Goal: Information Seeking & Learning: Learn about a topic

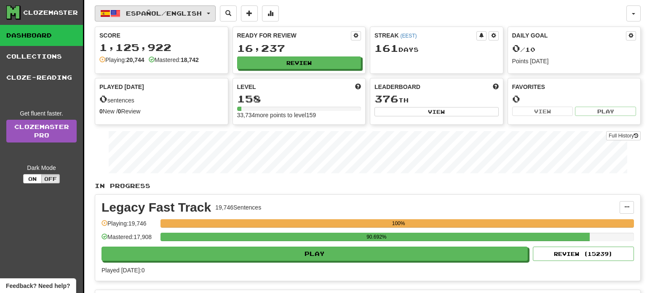
click at [194, 5] on button "Español / English" at bounding box center [155, 13] width 121 height 16
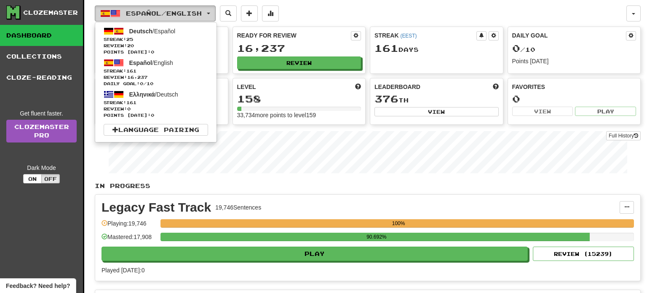
click at [194, 5] on button "Español / English" at bounding box center [155, 13] width 121 height 16
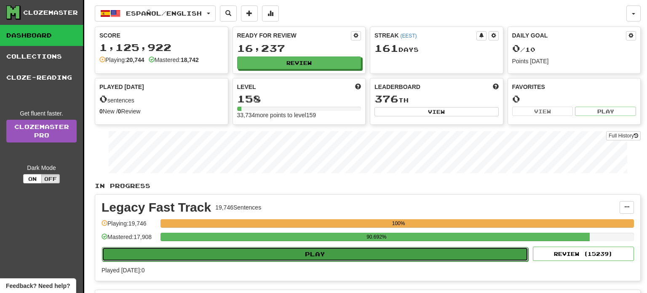
click at [318, 249] on button "Play" at bounding box center [315, 254] width 426 height 14
select select "**"
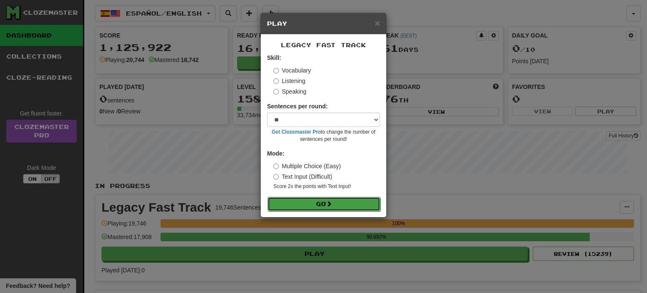
click at [325, 203] on button "Go" at bounding box center [323, 204] width 113 height 14
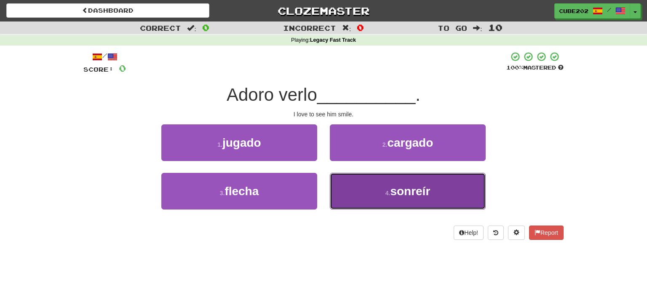
click at [380, 189] on button "4 . sonreír" at bounding box center [408, 191] width 156 height 37
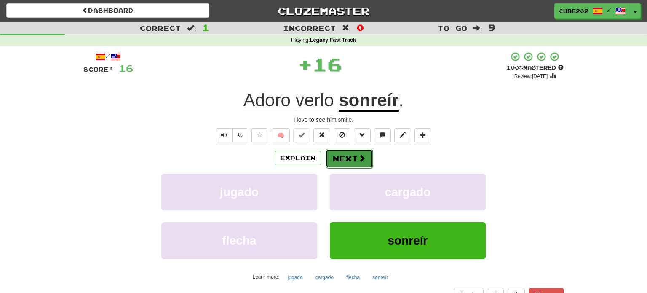
click at [347, 158] on button "Next" at bounding box center [348, 158] width 47 height 19
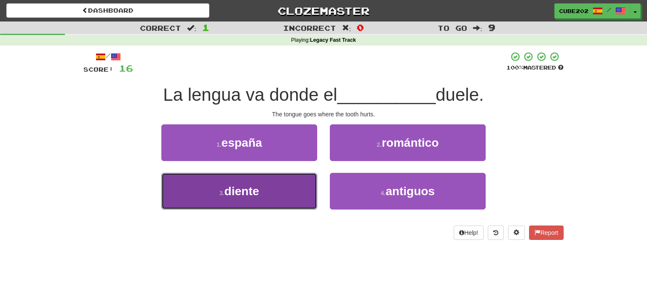
click at [285, 191] on button "3 . diente" at bounding box center [239, 191] width 156 height 37
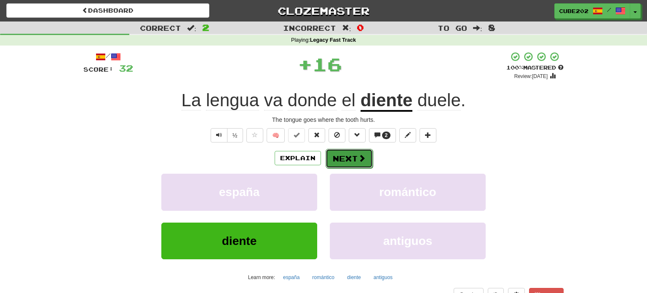
click at [341, 155] on button "Next" at bounding box center [348, 158] width 47 height 19
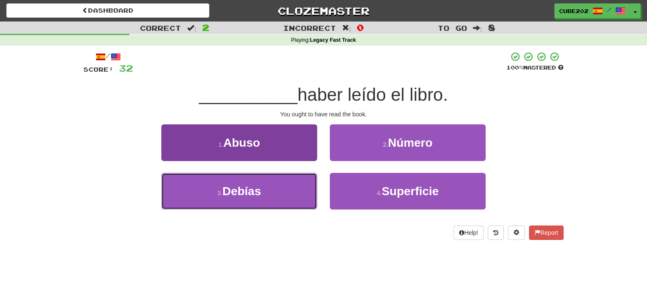
click at [287, 195] on button "3 . Debías" at bounding box center [239, 191] width 156 height 37
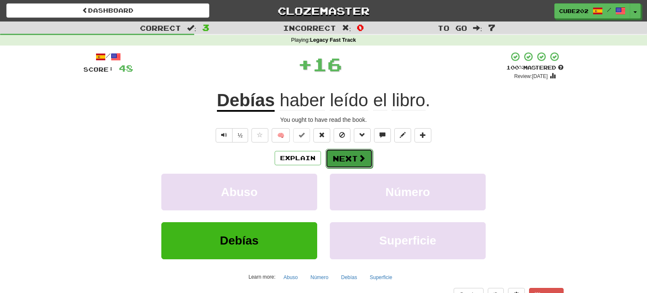
click at [350, 155] on button "Next" at bounding box center [348, 158] width 47 height 19
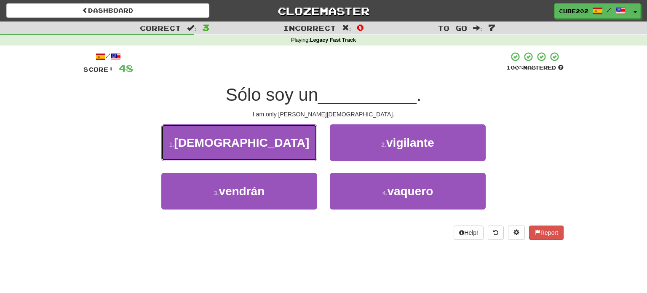
click at [299, 144] on button "1 . monje" at bounding box center [239, 142] width 156 height 37
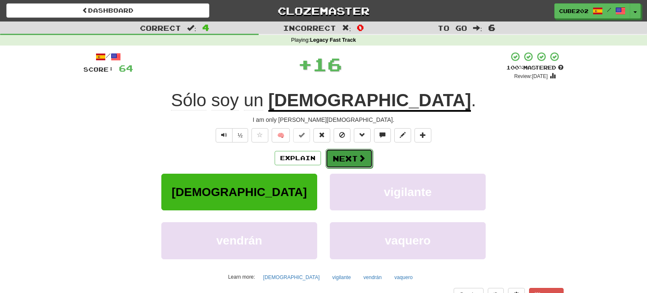
click at [341, 159] on button "Next" at bounding box center [348, 158] width 47 height 19
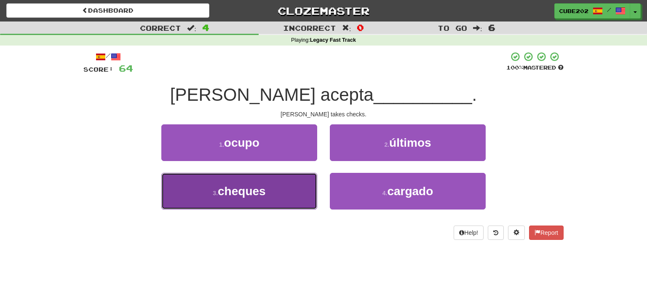
click at [296, 184] on button "3 . cheques" at bounding box center [239, 191] width 156 height 37
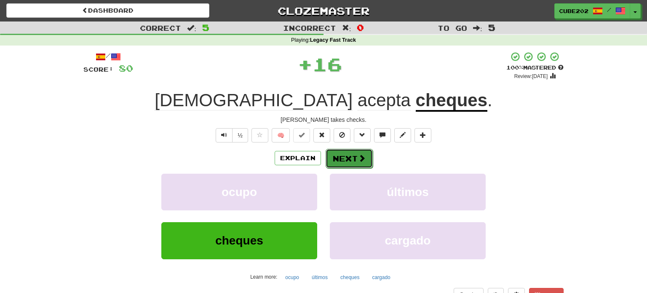
click at [348, 158] on button "Next" at bounding box center [348, 158] width 47 height 19
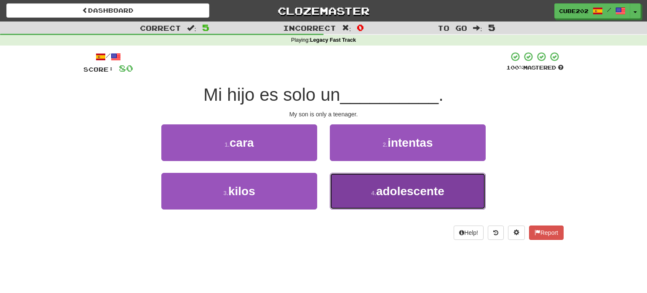
click at [368, 196] on button "4 . adolescente" at bounding box center [408, 191] width 156 height 37
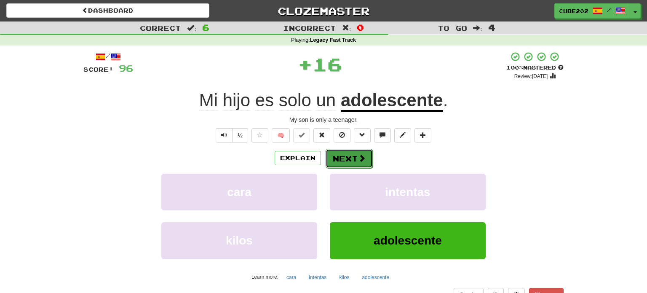
click at [348, 154] on button "Next" at bounding box center [348, 158] width 47 height 19
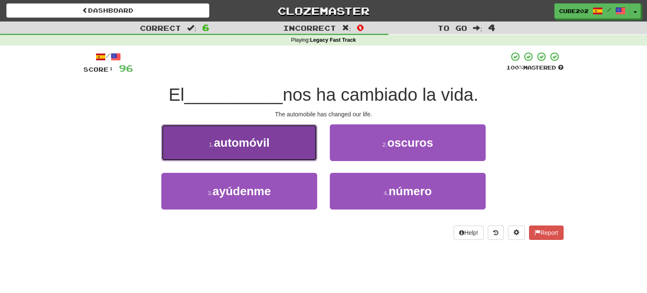
click at [274, 149] on button "1 . automóvil" at bounding box center [239, 142] width 156 height 37
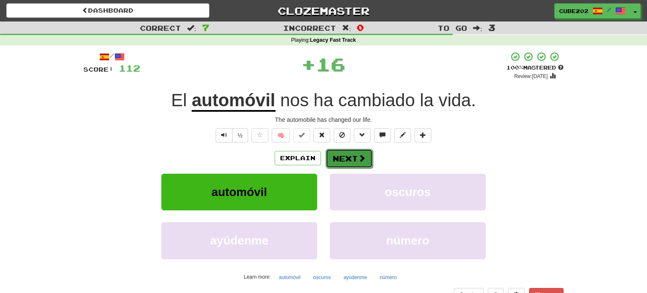
click at [352, 160] on button "Next" at bounding box center [348, 158] width 47 height 19
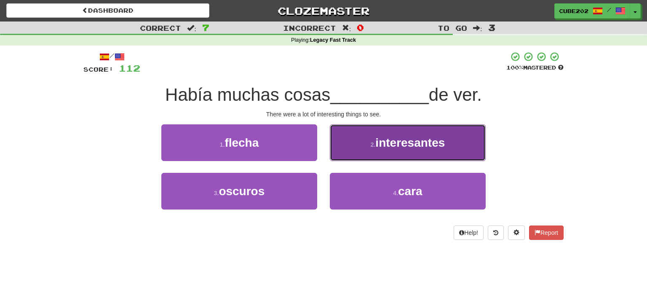
click at [372, 155] on button "2 . interesantes" at bounding box center [408, 142] width 156 height 37
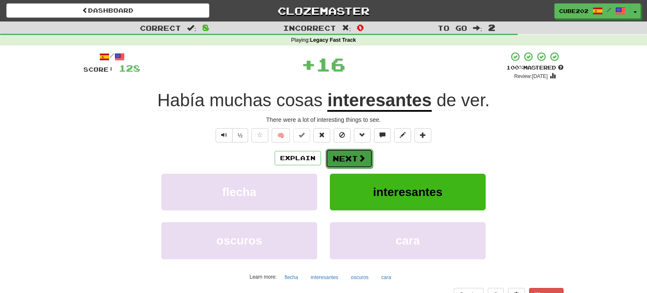
click at [351, 155] on button "Next" at bounding box center [348, 158] width 47 height 19
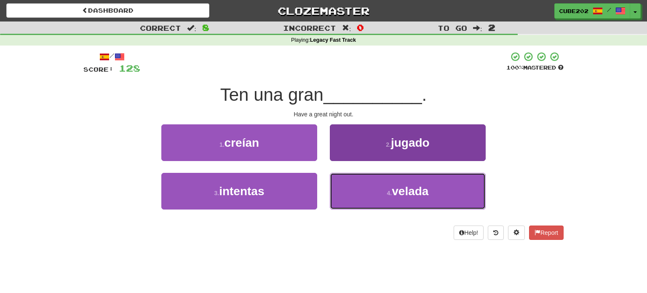
click at [371, 195] on button "4 . velada" at bounding box center [408, 191] width 156 height 37
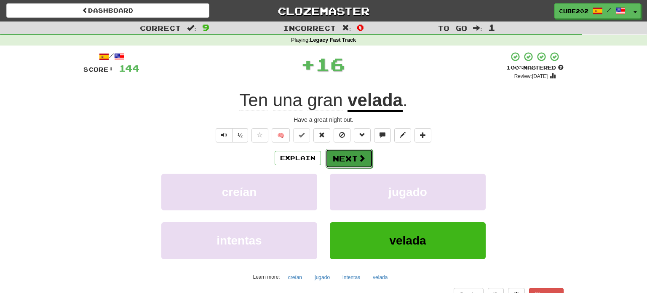
click at [351, 157] on button "Next" at bounding box center [348, 158] width 47 height 19
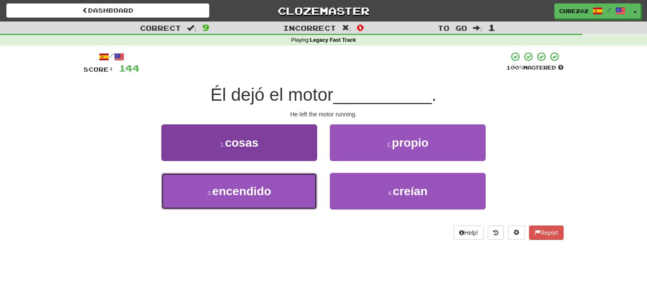
click at [290, 186] on button "3 . encendido" at bounding box center [239, 191] width 156 height 37
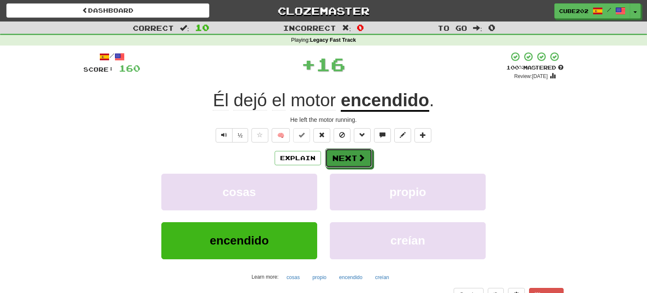
click at [351, 156] on button "Next" at bounding box center [348, 157] width 47 height 19
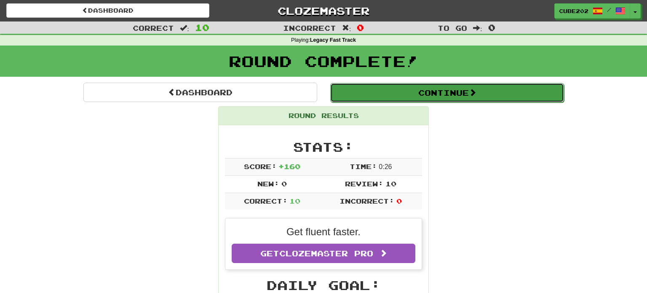
click at [359, 90] on button "Continue" at bounding box center [447, 92] width 234 height 19
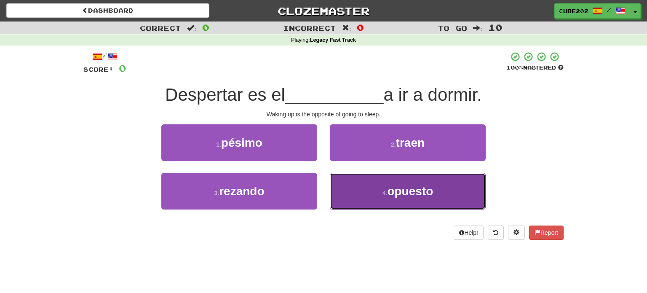
click at [380, 196] on button "4 . opuesto" at bounding box center [408, 191] width 156 height 37
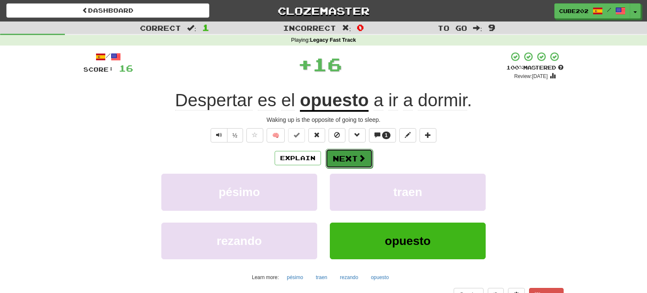
click at [349, 156] on button "Next" at bounding box center [348, 158] width 47 height 19
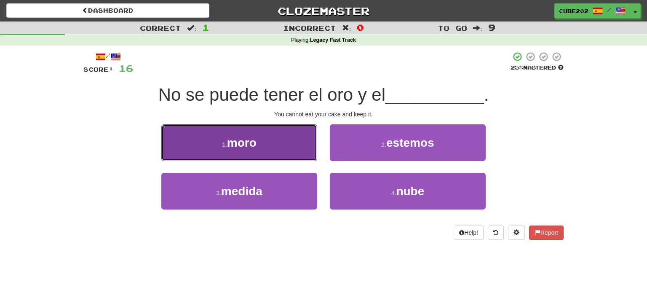
click at [308, 142] on button "1 . moro" at bounding box center [239, 142] width 156 height 37
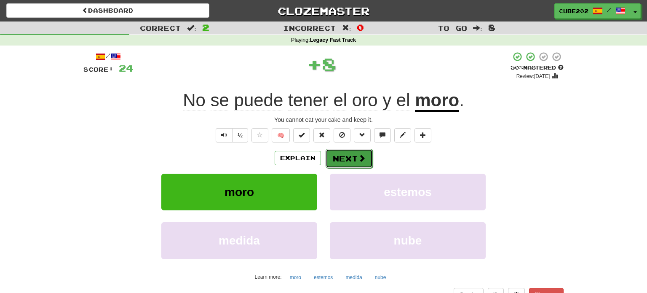
click at [358, 157] on span at bounding box center [362, 158] width 8 height 8
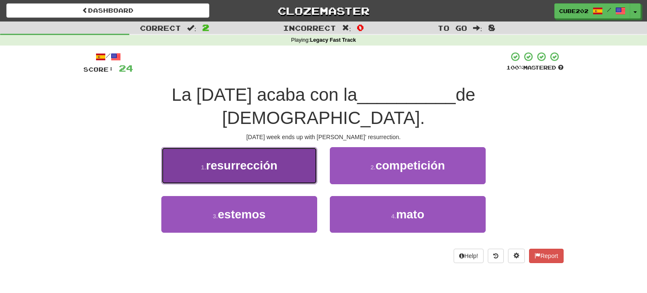
click at [292, 147] on button "1 . resurrección" at bounding box center [239, 165] width 156 height 37
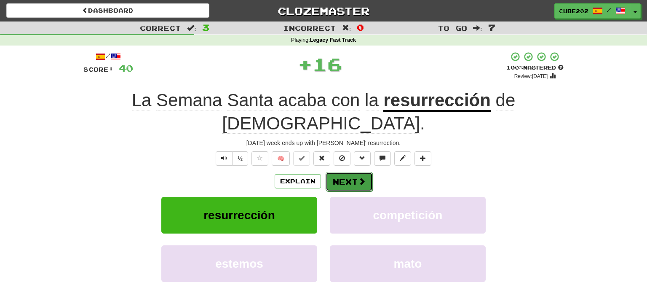
click at [350, 172] on button "Next" at bounding box center [348, 181] width 47 height 19
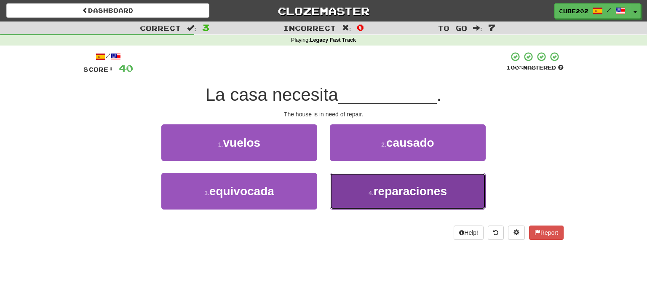
click at [370, 190] on small "4 ." at bounding box center [370, 192] width 5 height 7
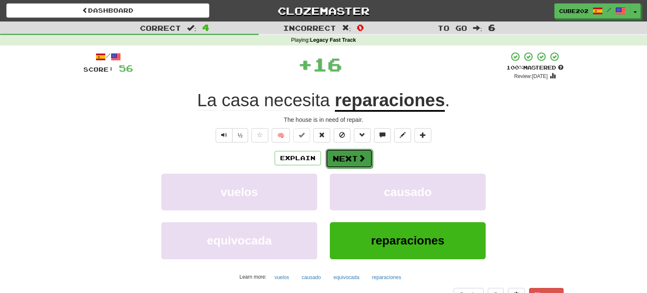
click at [349, 157] on button "Next" at bounding box center [348, 158] width 47 height 19
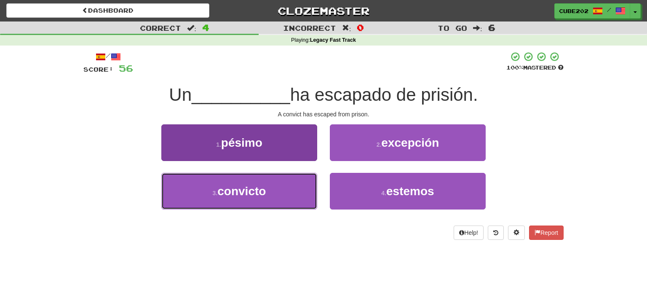
drag, startPoint x: 281, startPoint y: 183, endPoint x: 286, endPoint y: 173, distance: 11.7
click at [281, 183] on button "3 . convicto" at bounding box center [239, 191] width 156 height 37
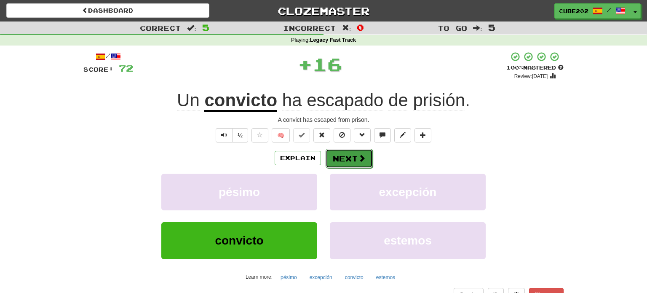
click at [343, 155] on button "Next" at bounding box center [348, 158] width 47 height 19
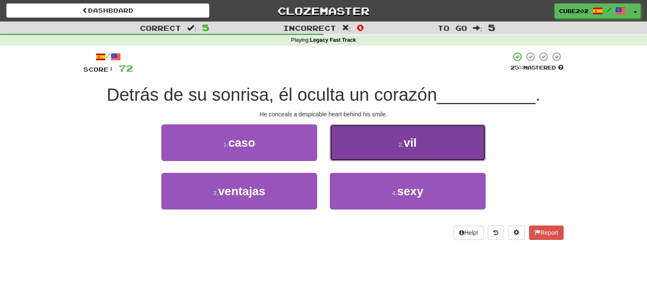
click at [377, 139] on button "2 . vil" at bounding box center [408, 142] width 156 height 37
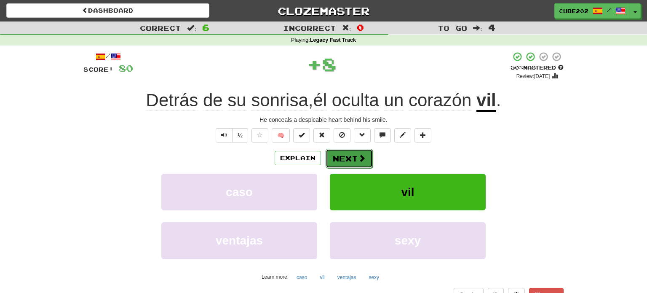
click at [351, 156] on button "Next" at bounding box center [348, 158] width 47 height 19
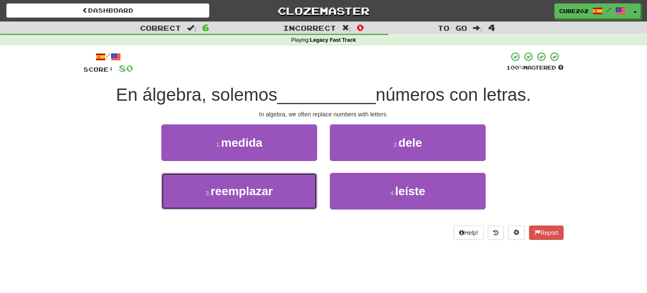
click at [301, 183] on button "3 . reemplazar" at bounding box center [239, 191] width 156 height 37
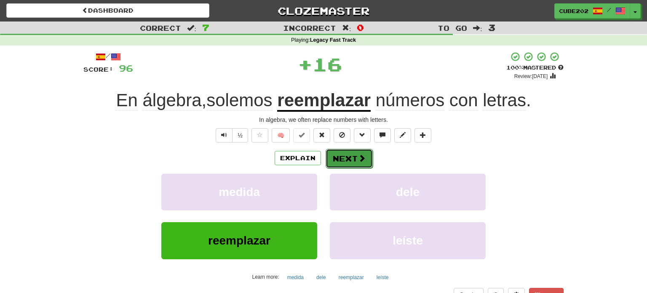
click at [351, 157] on button "Next" at bounding box center [348, 158] width 47 height 19
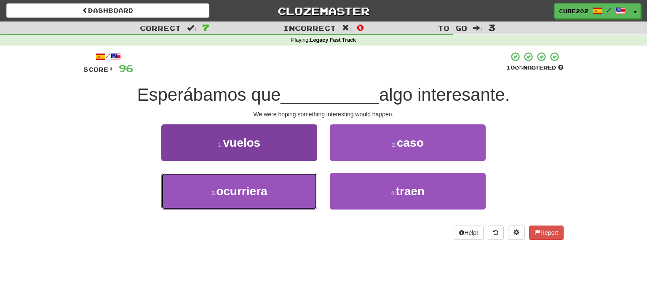
click at [299, 187] on button "3 . ocurriera" at bounding box center [239, 191] width 156 height 37
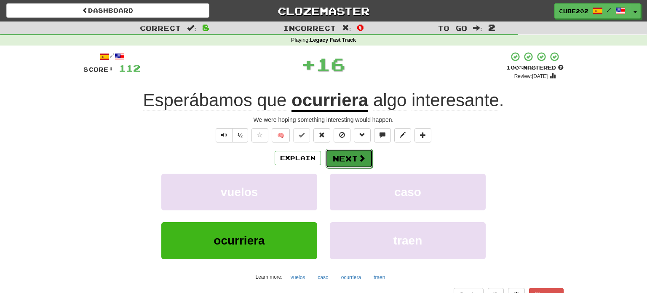
click at [353, 161] on button "Next" at bounding box center [348, 158] width 47 height 19
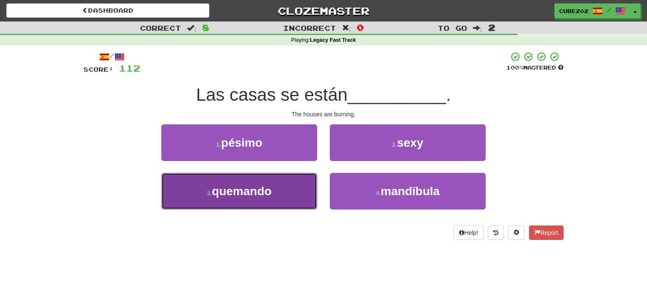
click at [294, 188] on button "3 . quemando" at bounding box center [239, 191] width 156 height 37
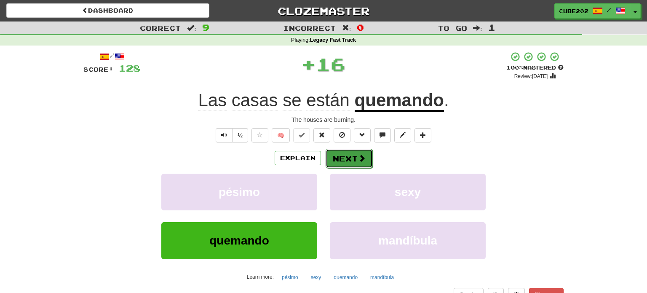
click at [349, 155] on button "Next" at bounding box center [348, 158] width 47 height 19
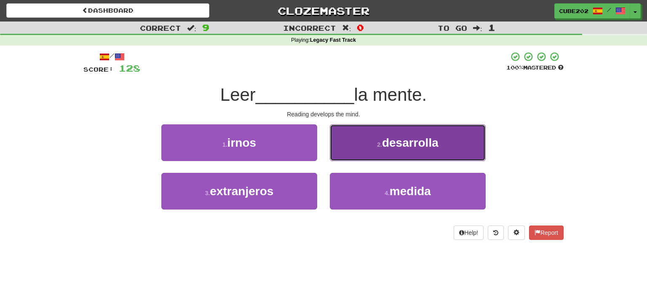
click at [366, 144] on button "2 . desarrolla" at bounding box center [408, 142] width 156 height 37
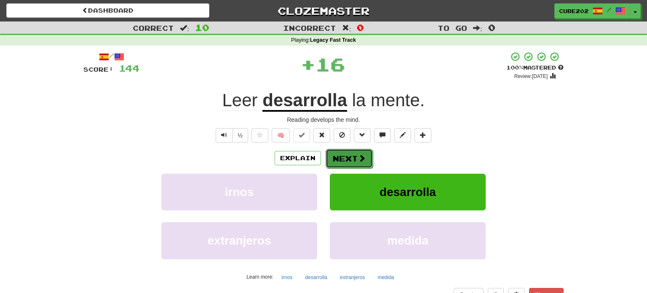
click at [348, 155] on button "Next" at bounding box center [348, 158] width 47 height 19
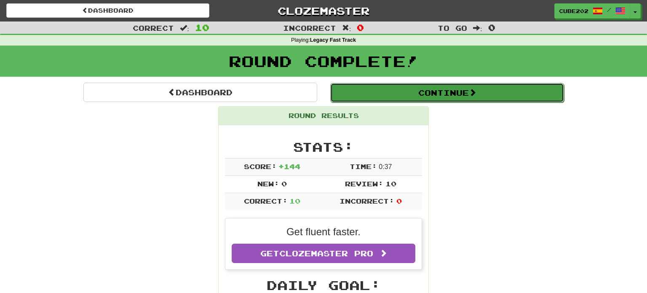
click at [358, 85] on button "Continue" at bounding box center [447, 92] width 234 height 19
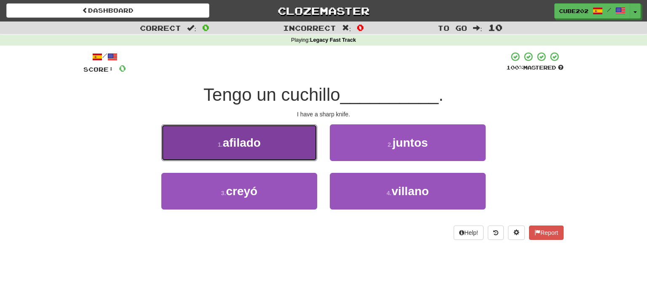
click at [304, 139] on button "1 . afilado" at bounding box center [239, 142] width 156 height 37
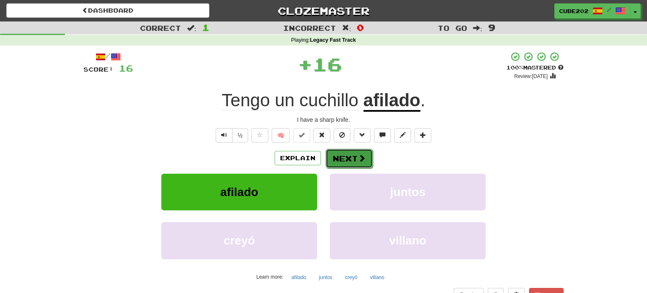
click at [357, 164] on button "Next" at bounding box center [348, 158] width 47 height 19
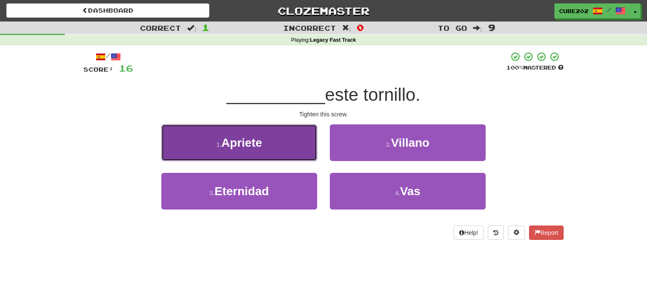
click at [306, 140] on button "1 . Apriete" at bounding box center [239, 142] width 156 height 37
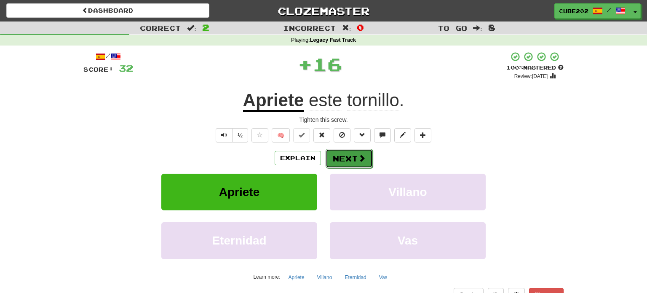
click at [350, 160] on button "Next" at bounding box center [348, 158] width 47 height 19
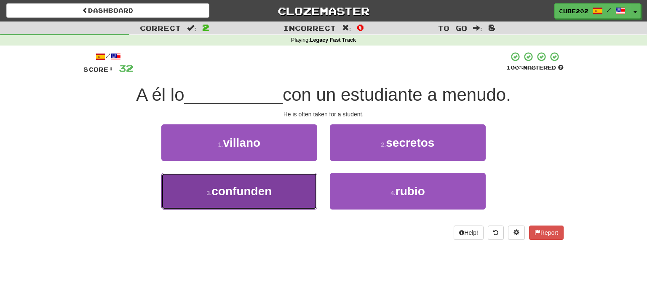
click at [302, 183] on button "3 . confunden" at bounding box center [239, 191] width 156 height 37
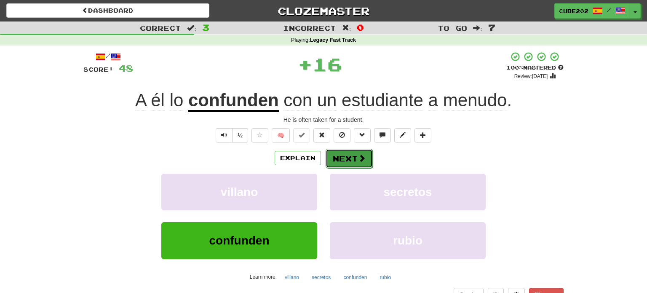
click at [344, 157] on button "Next" at bounding box center [348, 158] width 47 height 19
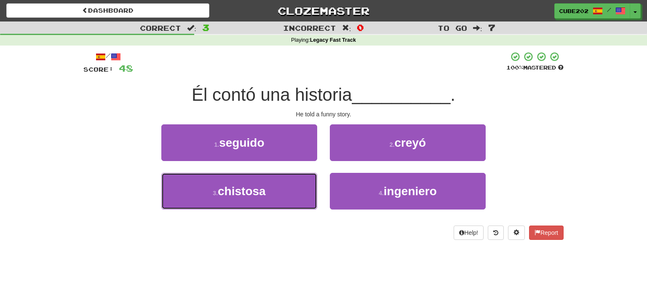
drag, startPoint x: 301, startPoint y: 181, endPoint x: 308, endPoint y: 171, distance: 11.7
click at [301, 181] on button "3 . chistosa" at bounding box center [239, 191] width 156 height 37
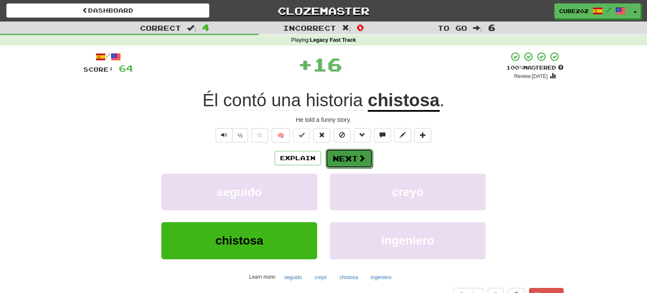
click at [355, 155] on button "Next" at bounding box center [348, 158] width 47 height 19
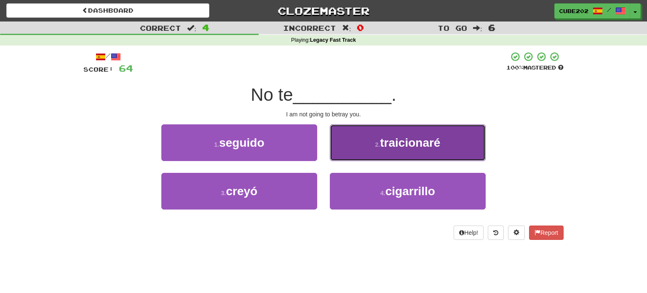
click at [378, 147] on small "2 ." at bounding box center [377, 144] width 5 height 7
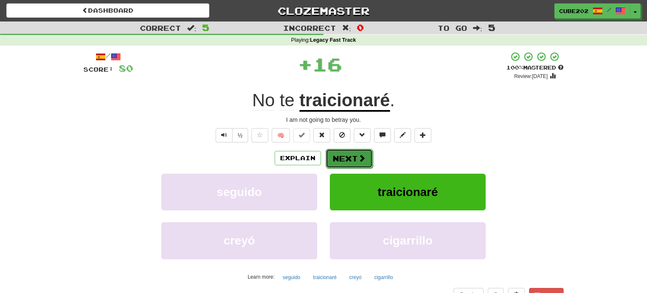
click at [351, 156] on button "Next" at bounding box center [348, 158] width 47 height 19
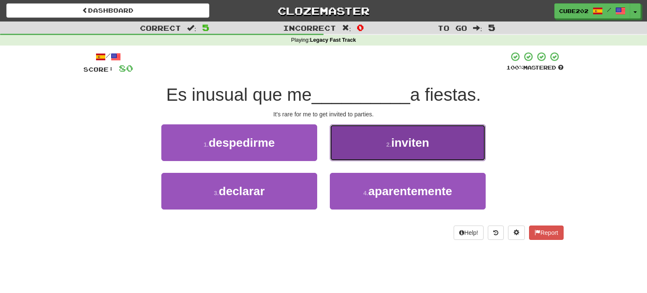
click at [363, 148] on button "2 . inviten" at bounding box center [408, 142] width 156 height 37
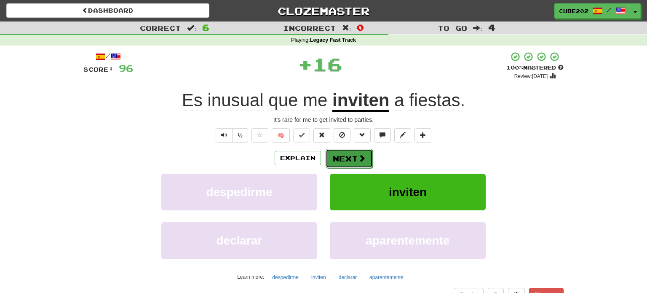
click at [343, 158] on button "Next" at bounding box center [348, 158] width 47 height 19
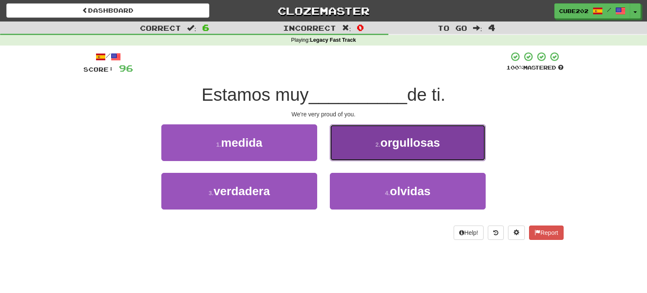
click at [375, 149] on button "2 . orgullosas" at bounding box center [408, 142] width 156 height 37
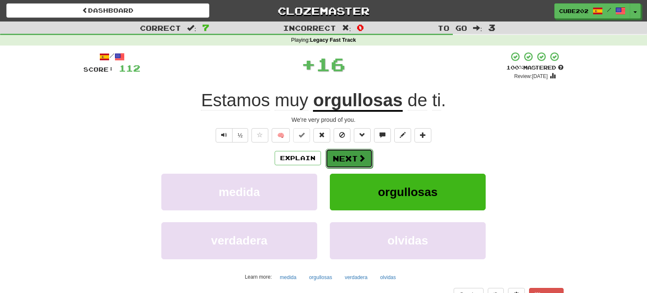
click at [350, 155] on button "Next" at bounding box center [348, 158] width 47 height 19
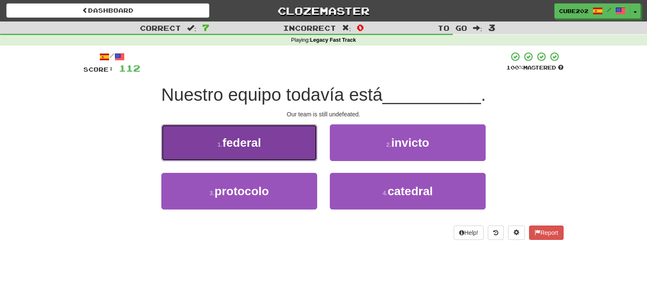
click at [295, 146] on button "1 . federal" at bounding box center [239, 142] width 156 height 37
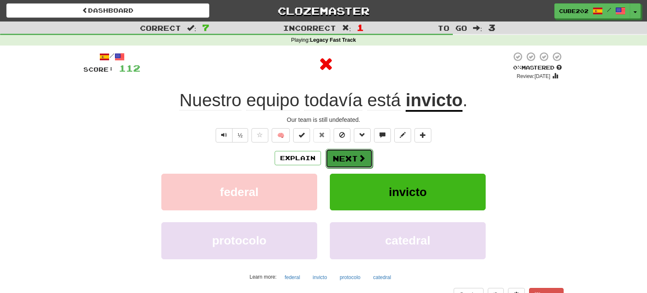
click at [353, 154] on button "Next" at bounding box center [348, 158] width 47 height 19
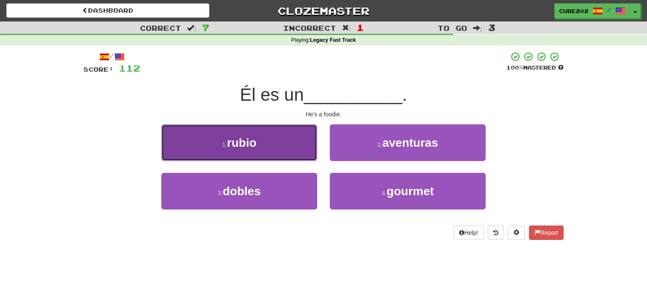
click at [304, 139] on button "1 . rubio" at bounding box center [239, 142] width 156 height 37
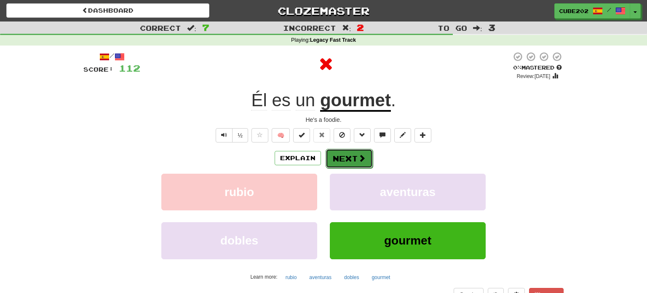
click at [347, 157] on button "Next" at bounding box center [348, 158] width 47 height 19
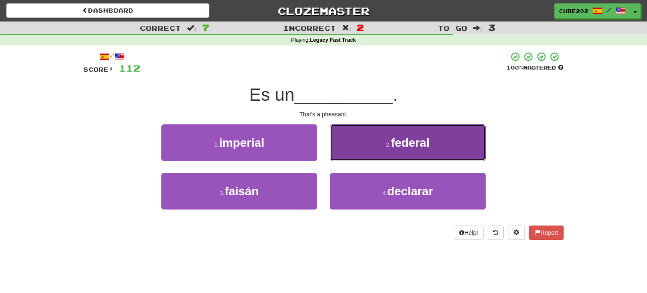
click at [365, 149] on button "2 . federal" at bounding box center [408, 142] width 156 height 37
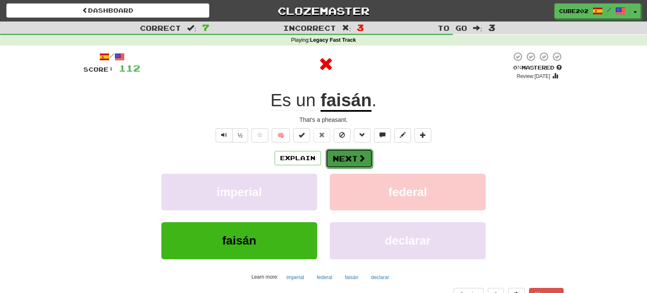
click at [354, 155] on button "Next" at bounding box center [348, 158] width 47 height 19
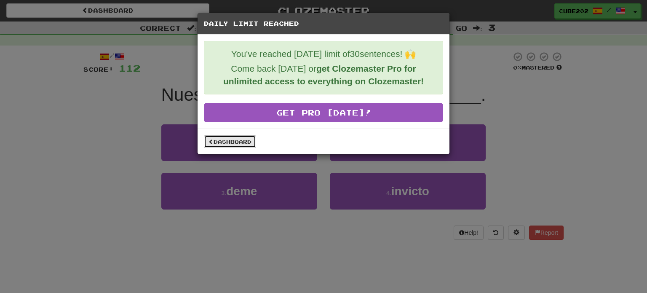
click at [237, 141] on link "Dashboard" at bounding box center [230, 141] width 52 height 13
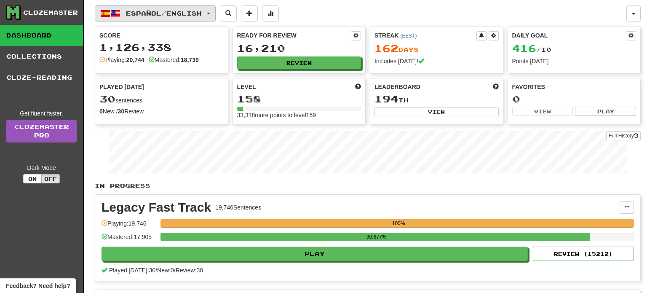
click at [157, 11] on span "Español / English" at bounding box center [164, 13] width 76 height 7
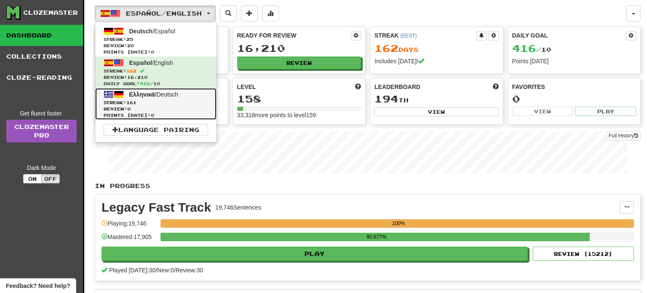
click at [152, 104] on span "Streak: 161" at bounding box center [156, 102] width 104 height 6
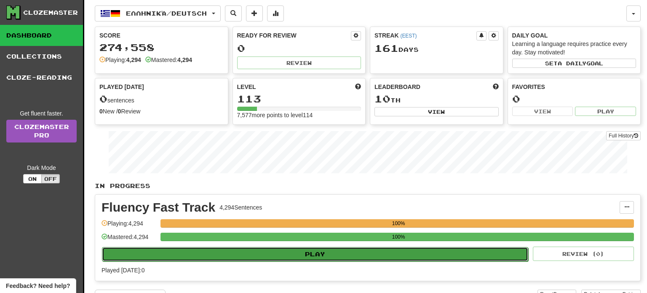
click at [315, 253] on button "Play" at bounding box center [315, 254] width 426 height 14
select select "**"
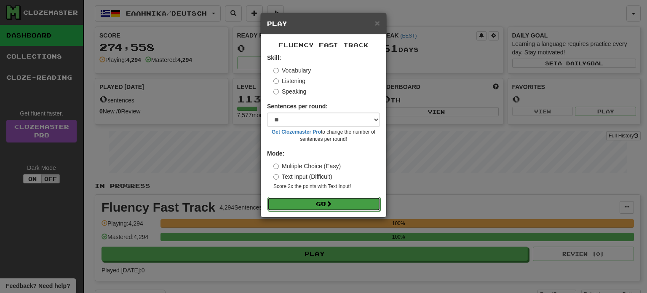
click at [319, 200] on button "Go" at bounding box center [323, 204] width 113 height 14
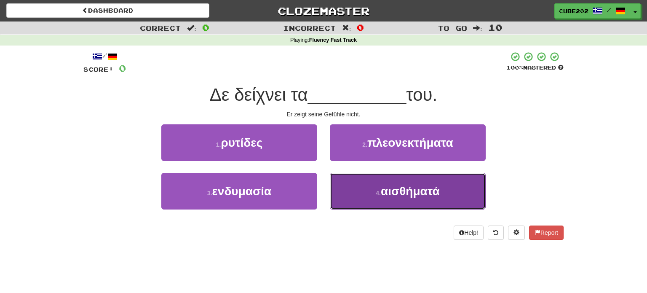
click at [368, 193] on button "4 . αισθήματά" at bounding box center [408, 191] width 156 height 37
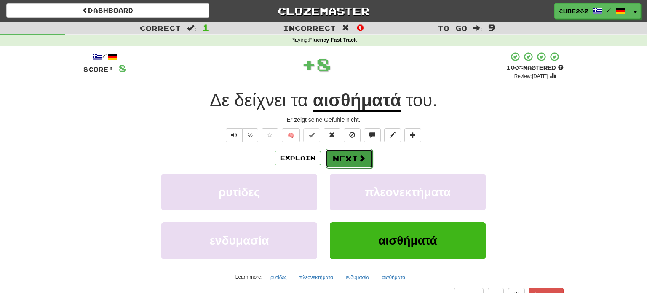
click at [340, 157] on button "Next" at bounding box center [348, 158] width 47 height 19
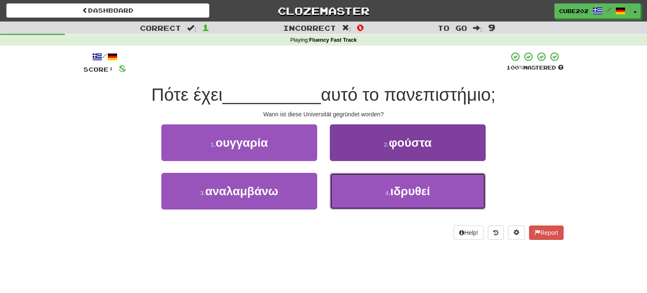
click at [365, 196] on button "4 . ιδρυθεί" at bounding box center [408, 191] width 156 height 37
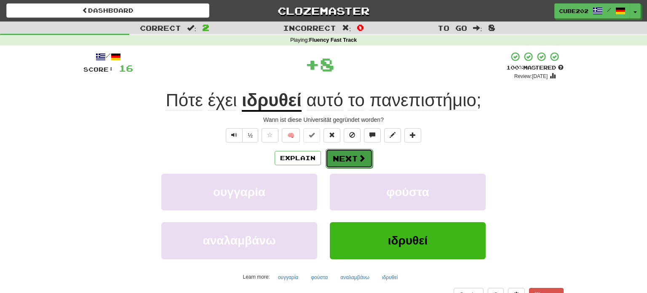
click at [344, 158] on button "Next" at bounding box center [348, 158] width 47 height 19
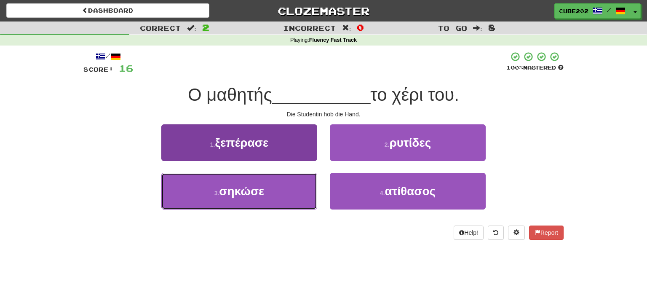
click at [298, 194] on button "3 . σηκώσε" at bounding box center [239, 191] width 156 height 37
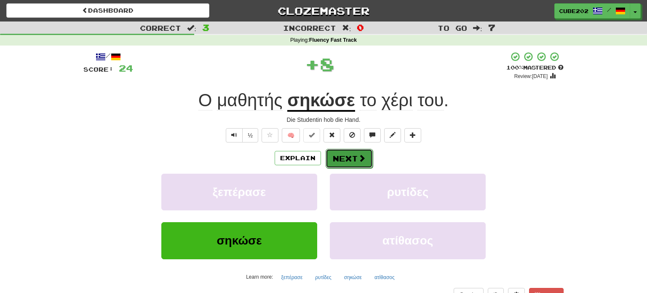
click at [343, 160] on button "Next" at bounding box center [348, 158] width 47 height 19
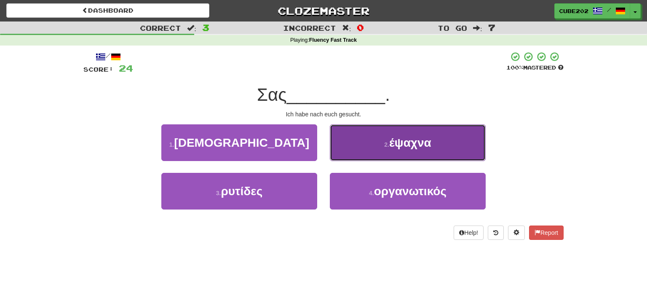
click at [384, 146] on small "2 ." at bounding box center [386, 144] width 5 height 7
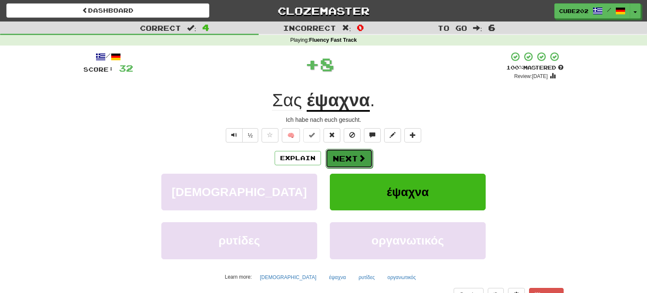
click at [345, 158] on button "Next" at bounding box center [348, 158] width 47 height 19
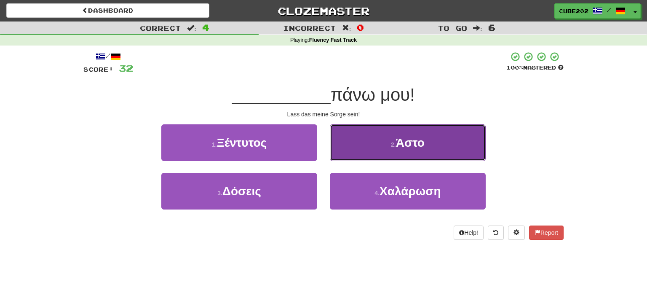
click at [371, 144] on button "2 . Άστο" at bounding box center [408, 142] width 156 height 37
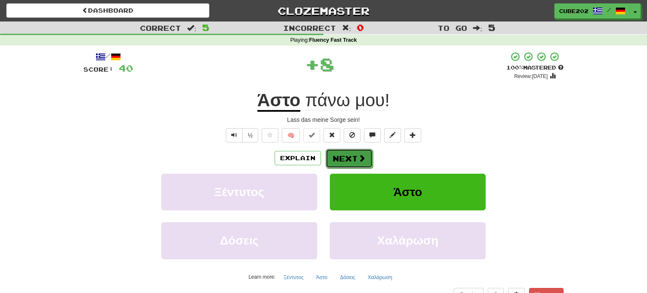
click at [346, 156] on button "Next" at bounding box center [348, 158] width 47 height 19
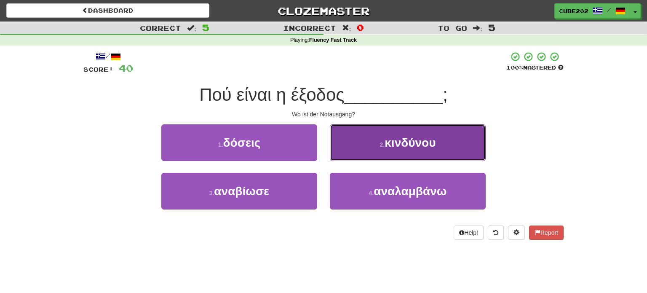
click at [377, 151] on button "2 . κινδύνου" at bounding box center [408, 142] width 156 height 37
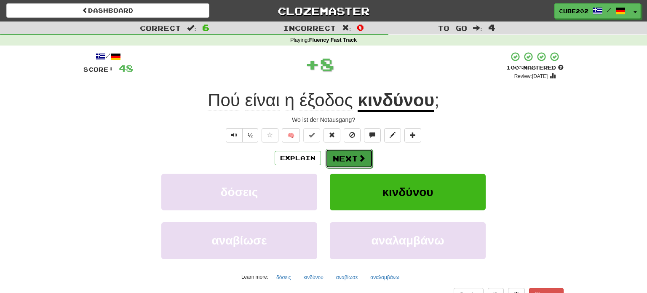
click at [349, 158] on button "Next" at bounding box center [348, 158] width 47 height 19
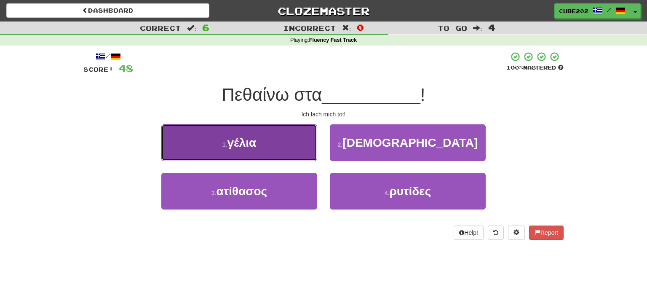
click at [293, 146] on button "1 . γέλια" at bounding box center [239, 142] width 156 height 37
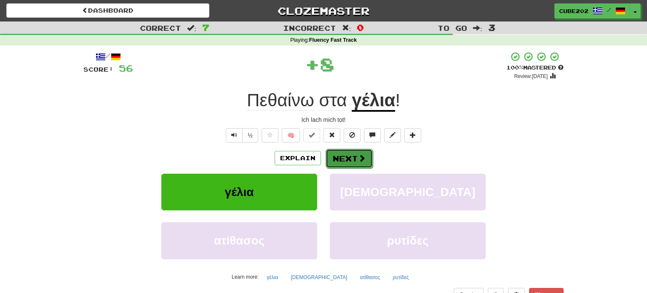
click at [347, 160] on button "Next" at bounding box center [348, 158] width 47 height 19
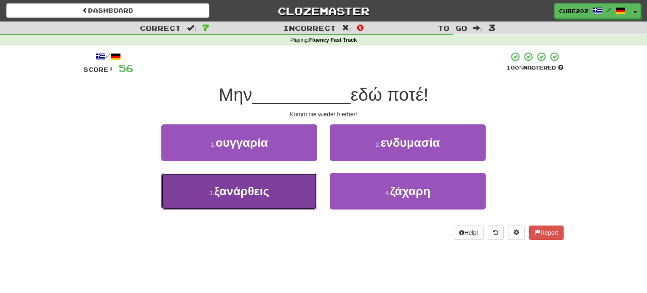
click at [295, 188] on button "3 . ξανάρθεις" at bounding box center [239, 191] width 156 height 37
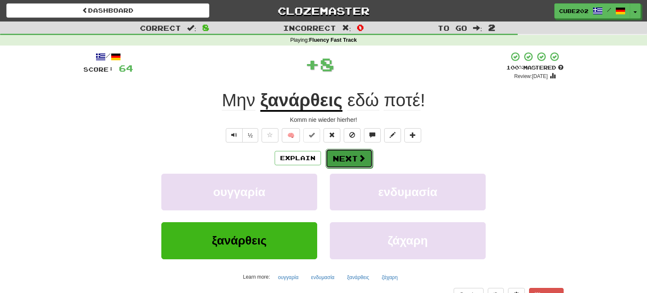
click at [345, 156] on button "Next" at bounding box center [348, 158] width 47 height 19
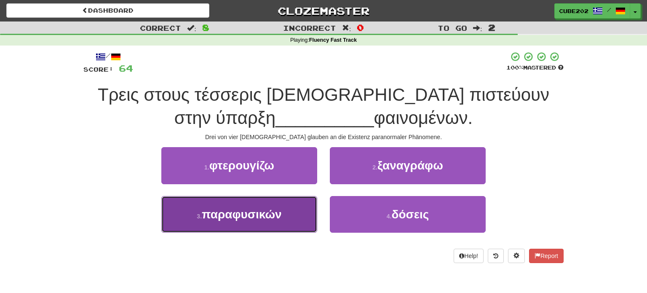
click at [296, 205] on button "3 . παραφυσικών" at bounding box center [239, 214] width 156 height 37
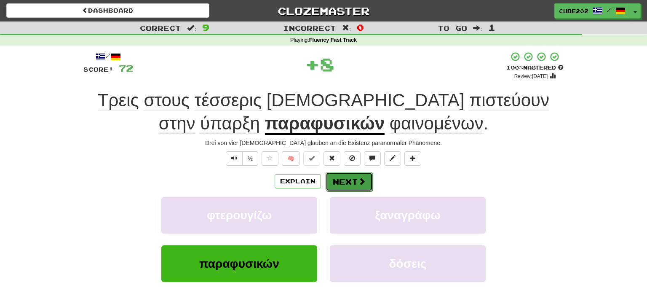
click at [347, 178] on button "Next" at bounding box center [348, 181] width 47 height 19
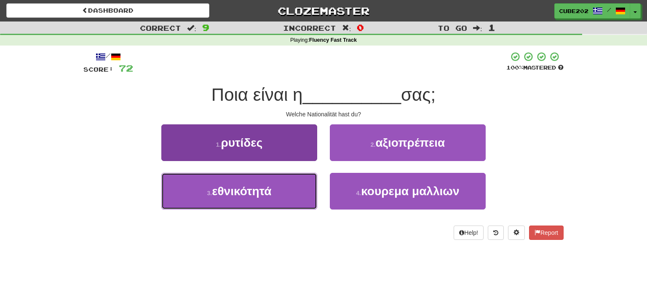
click at [291, 193] on button "3 . εθνικότητά" at bounding box center [239, 191] width 156 height 37
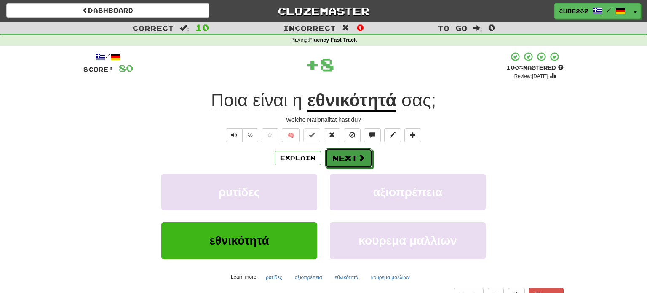
click at [351, 162] on button "Next" at bounding box center [348, 157] width 47 height 19
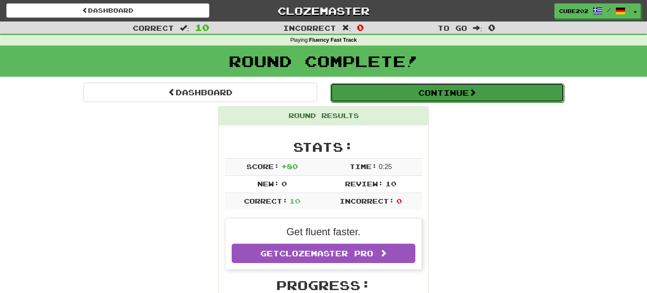
click at [370, 95] on button "Continue" at bounding box center [447, 92] width 234 height 19
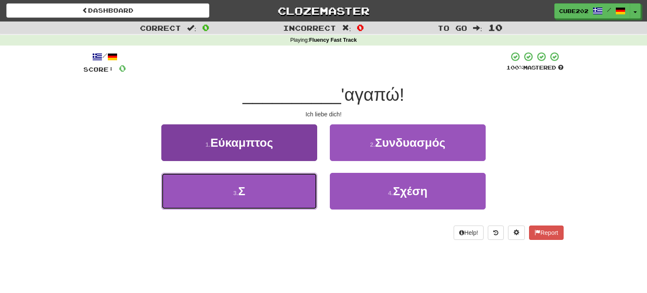
click at [287, 187] on button "3 . Σ" at bounding box center [239, 191] width 156 height 37
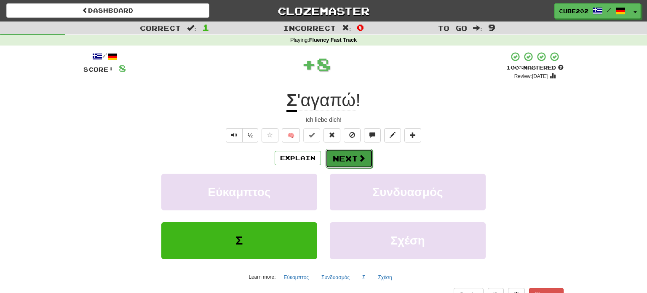
click at [343, 158] on button "Next" at bounding box center [348, 158] width 47 height 19
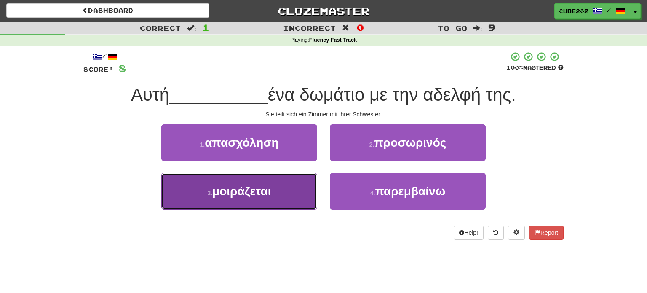
click at [285, 184] on button "3 . μοιράζεται" at bounding box center [239, 191] width 156 height 37
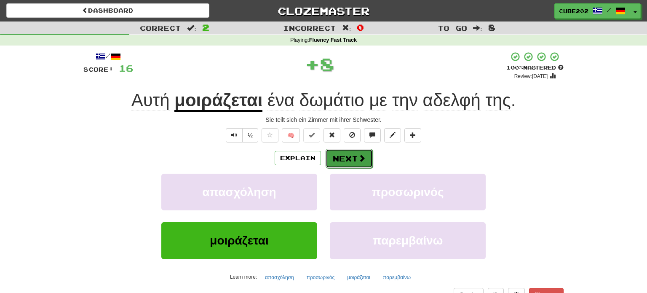
click at [349, 154] on button "Next" at bounding box center [348, 158] width 47 height 19
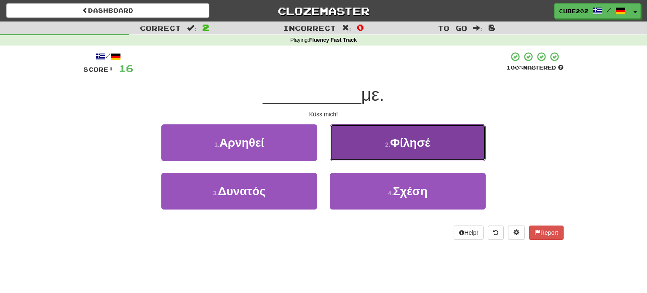
click at [371, 150] on button "2 . Φίλησέ" at bounding box center [408, 142] width 156 height 37
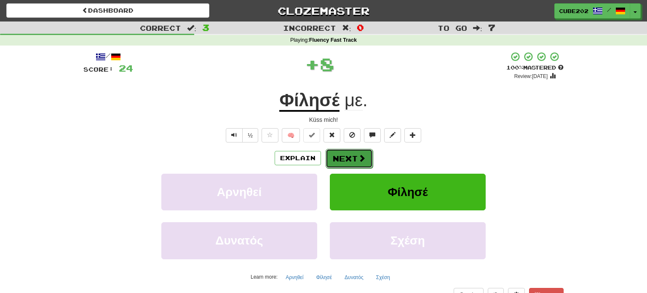
click at [335, 157] on button "Next" at bounding box center [348, 158] width 47 height 19
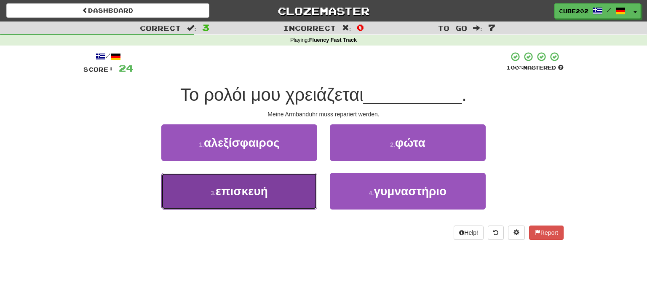
click at [287, 189] on button "3 . επισκευή" at bounding box center [239, 191] width 156 height 37
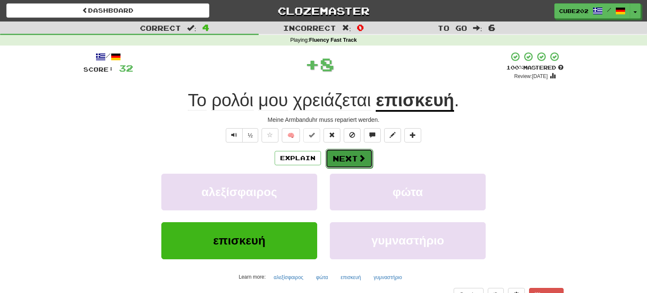
click at [344, 158] on button "Next" at bounding box center [348, 158] width 47 height 19
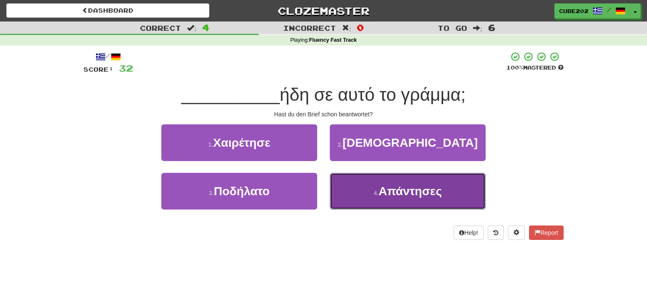
click at [385, 192] on span "Απάντησες" at bounding box center [410, 190] width 63 height 13
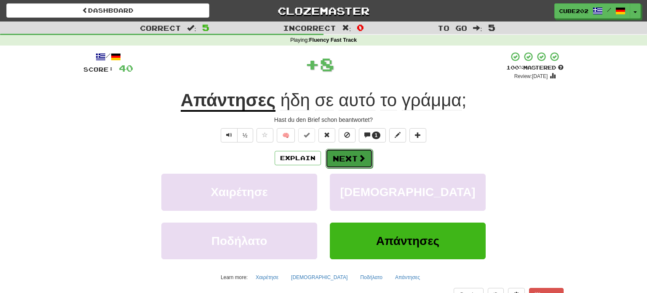
click at [348, 160] on button "Next" at bounding box center [348, 158] width 47 height 19
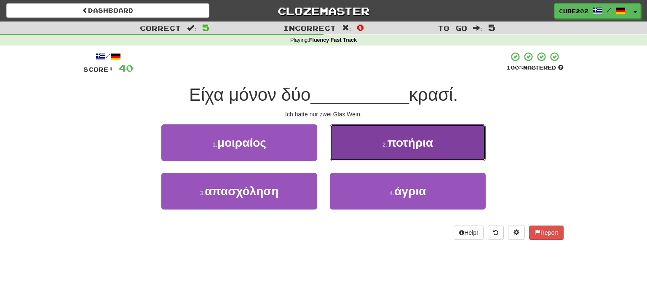
click at [379, 143] on button "2 . ποτήρια" at bounding box center [408, 142] width 156 height 37
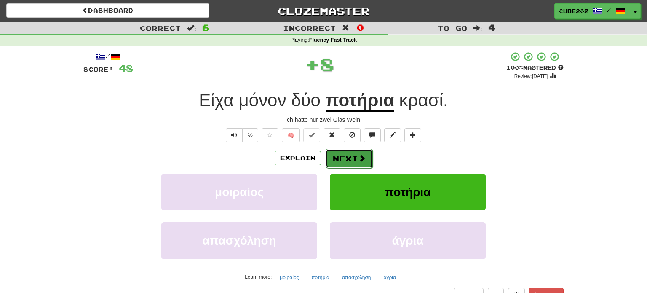
click at [348, 160] on button "Next" at bounding box center [348, 158] width 47 height 19
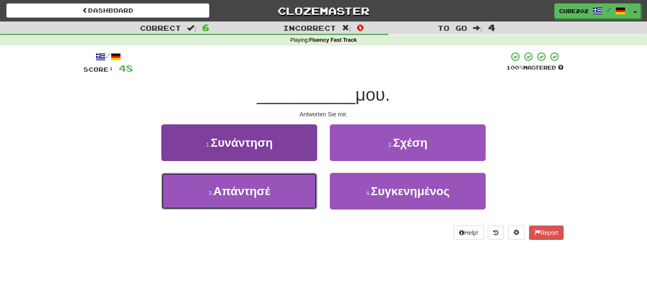
click at [298, 191] on button "3 . Απάντησέ" at bounding box center [239, 191] width 156 height 37
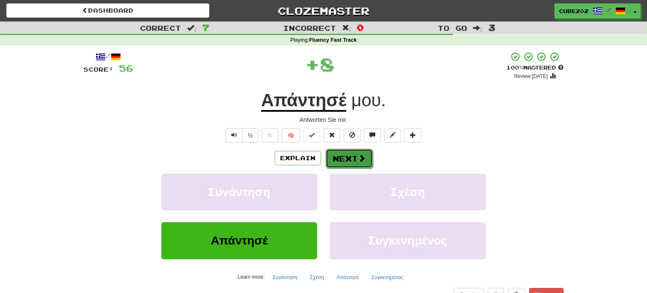
click at [349, 157] on button "Next" at bounding box center [348, 158] width 47 height 19
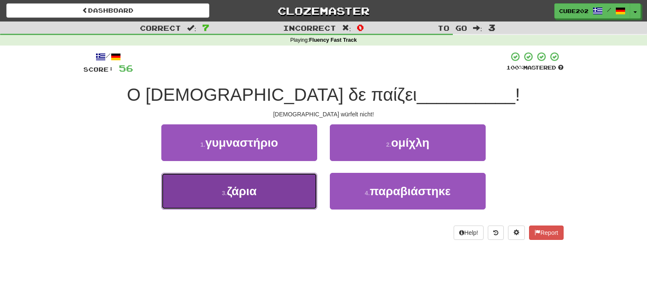
click at [294, 190] on button "3 . ζάρια" at bounding box center [239, 191] width 156 height 37
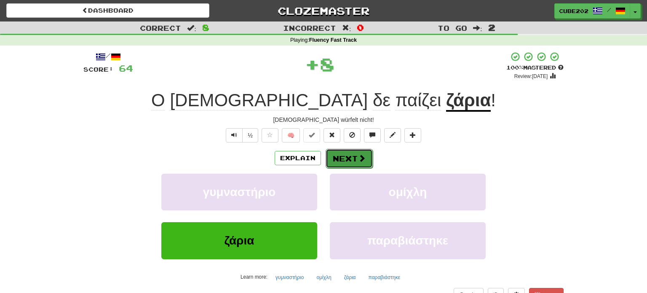
click at [349, 154] on button "Next" at bounding box center [348, 158] width 47 height 19
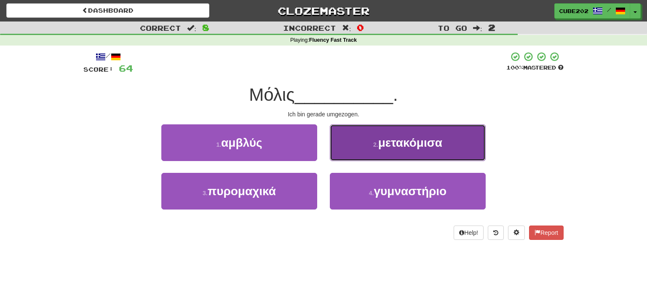
click at [363, 144] on button "2 . μετακόμισα" at bounding box center [408, 142] width 156 height 37
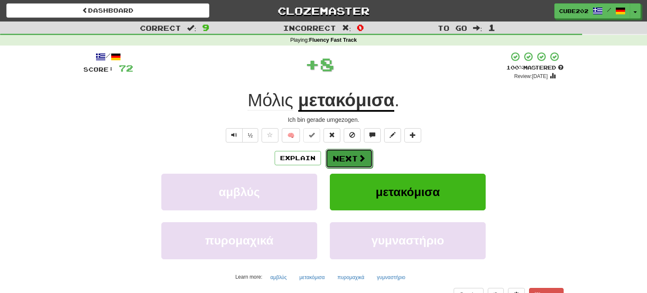
click at [343, 158] on button "Next" at bounding box center [348, 158] width 47 height 19
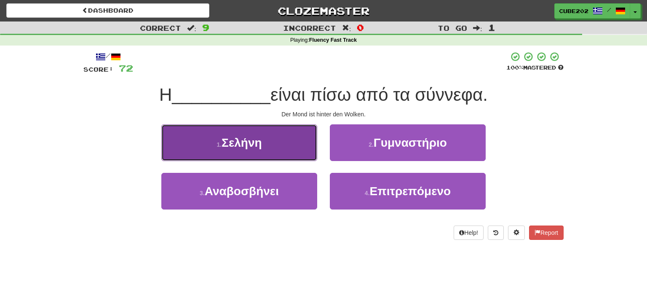
click at [296, 141] on button "1 . Σελήνη" at bounding box center [239, 142] width 156 height 37
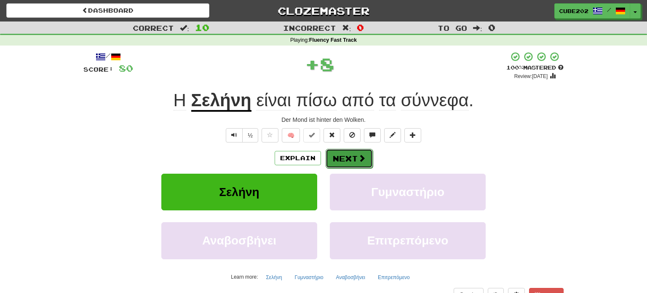
click at [351, 159] on button "Next" at bounding box center [348, 158] width 47 height 19
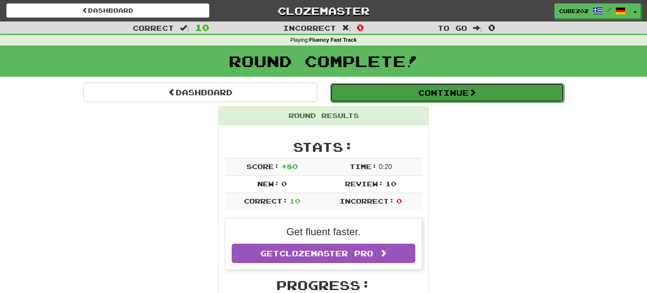
click at [361, 92] on button "Continue" at bounding box center [447, 92] width 234 height 19
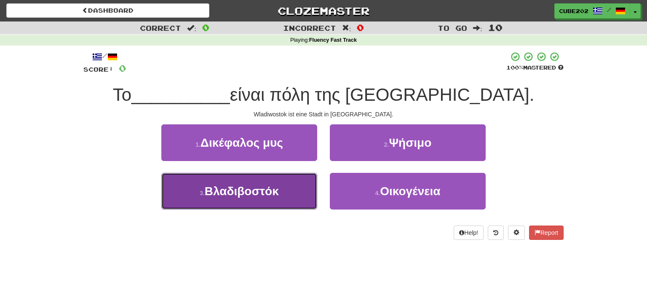
click at [296, 180] on button "3 . Βλαδιβοστόκ" at bounding box center [239, 191] width 156 height 37
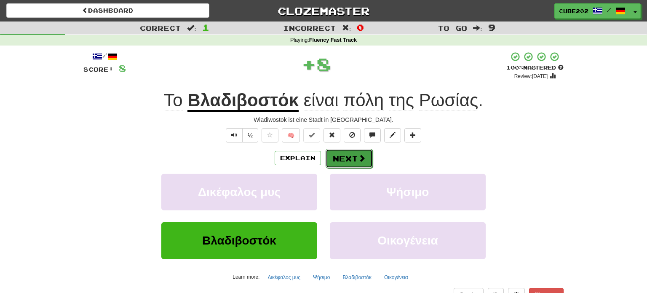
click at [347, 152] on button "Next" at bounding box center [348, 158] width 47 height 19
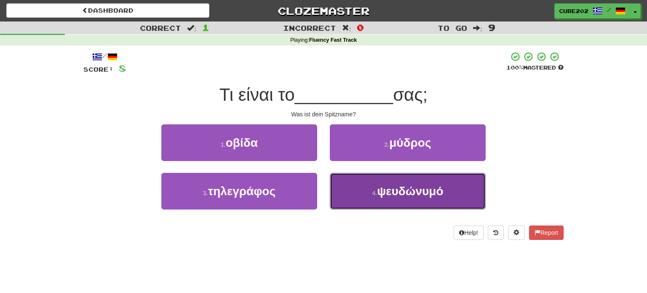
click at [376, 195] on small "4 ." at bounding box center [374, 192] width 5 height 7
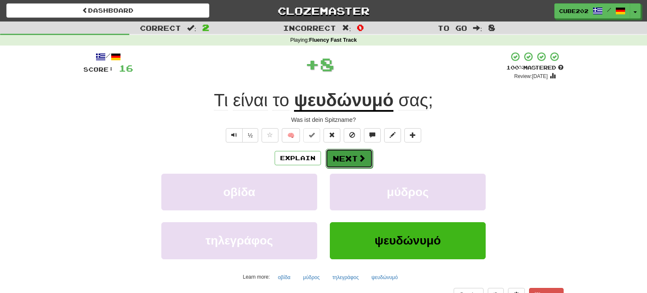
click at [348, 158] on button "Next" at bounding box center [348, 158] width 47 height 19
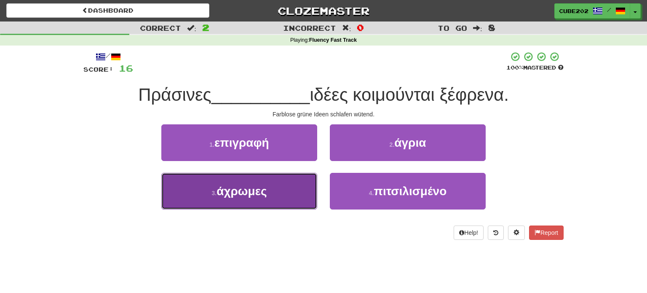
click at [296, 189] on button "3 . άχρωμες" at bounding box center [239, 191] width 156 height 37
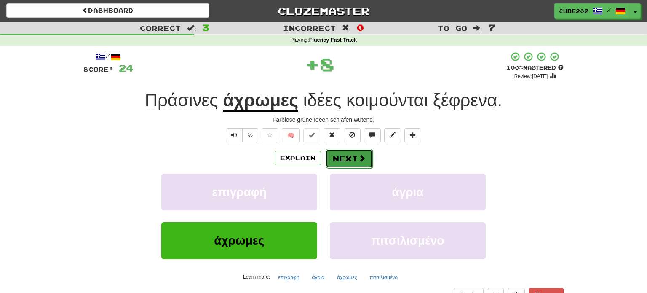
click at [344, 153] on button "Next" at bounding box center [348, 158] width 47 height 19
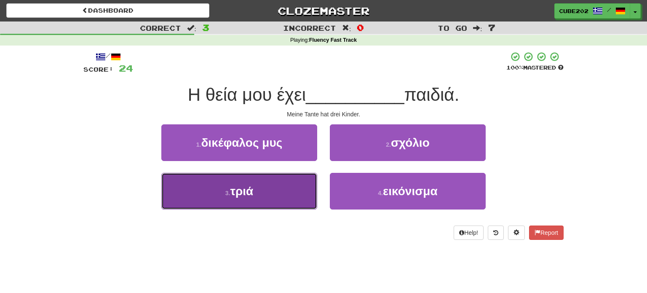
click at [281, 193] on button "3 . τριά" at bounding box center [239, 191] width 156 height 37
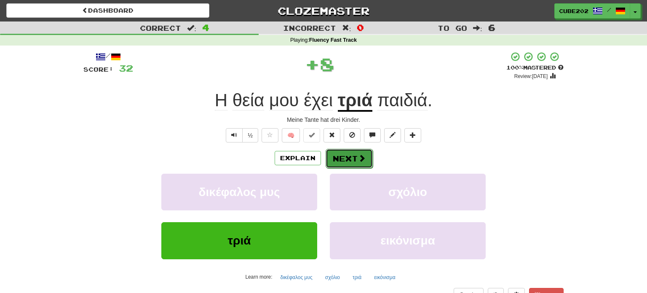
click at [353, 155] on button "Next" at bounding box center [348, 158] width 47 height 19
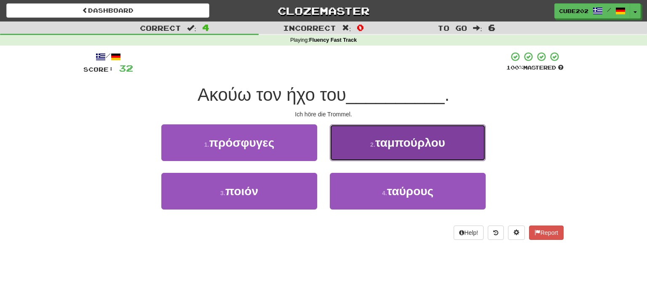
click at [376, 141] on span "ταμπούρλου" at bounding box center [410, 142] width 70 height 13
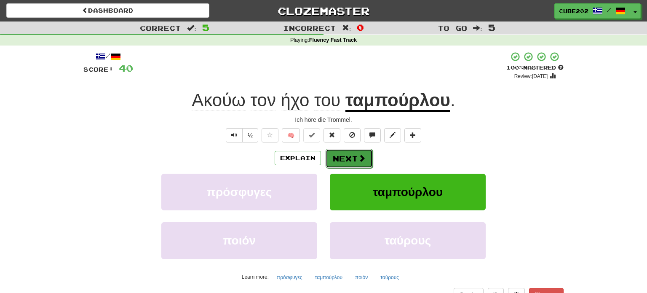
click at [354, 152] on button "Next" at bounding box center [348, 158] width 47 height 19
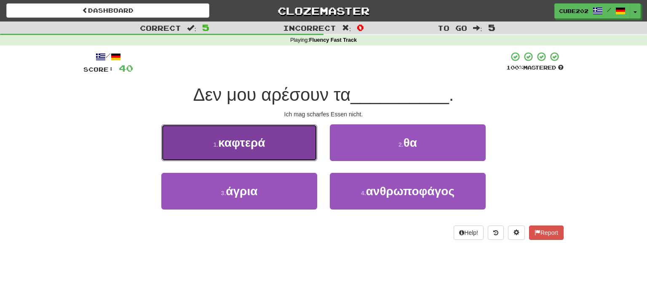
click at [302, 143] on button "1 . καφτερά" at bounding box center [239, 142] width 156 height 37
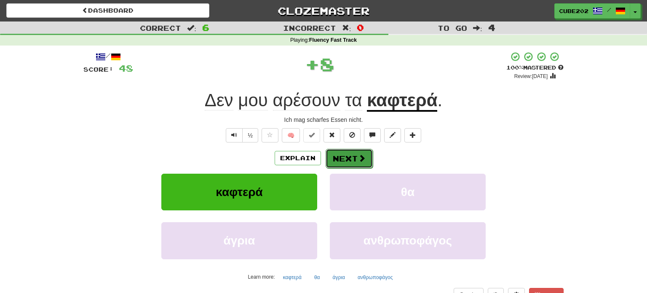
click at [344, 156] on button "Next" at bounding box center [348, 158] width 47 height 19
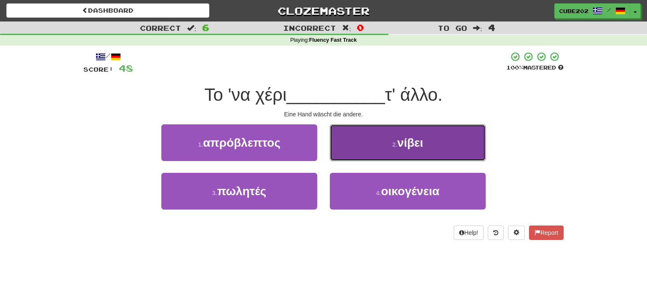
click at [377, 137] on button "2 . νίβει" at bounding box center [408, 142] width 156 height 37
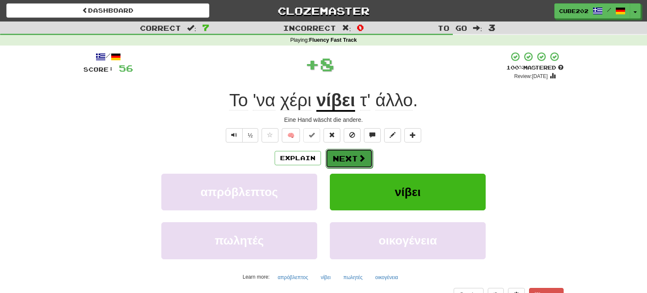
click at [348, 160] on button "Next" at bounding box center [348, 158] width 47 height 19
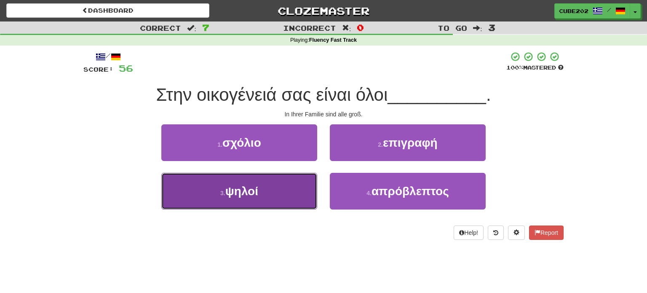
click at [289, 190] on button "3 . ψηλοί" at bounding box center [239, 191] width 156 height 37
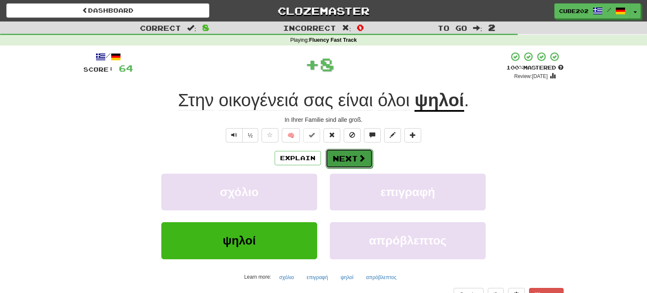
click at [356, 155] on button "Next" at bounding box center [348, 158] width 47 height 19
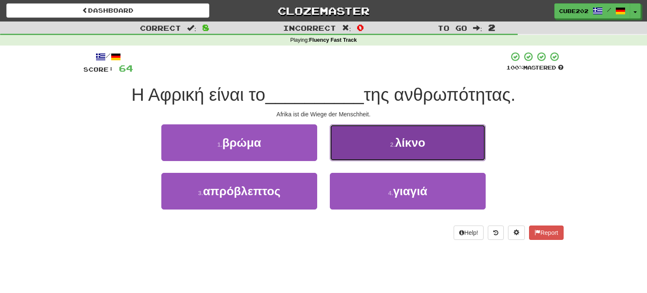
click at [369, 141] on button "2 . λίκνο" at bounding box center [408, 142] width 156 height 37
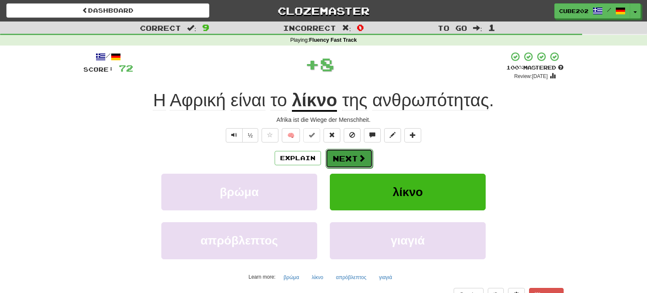
click at [349, 156] on button "Next" at bounding box center [348, 158] width 47 height 19
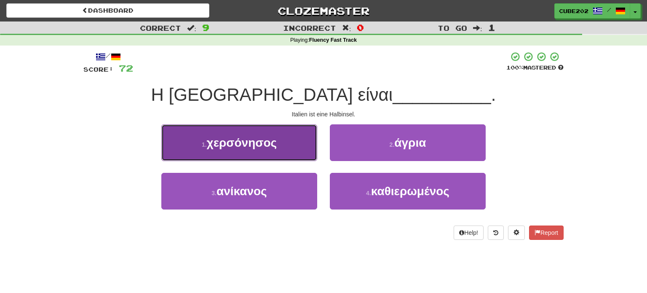
click at [295, 139] on button "1 . χερσόνησος" at bounding box center [239, 142] width 156 height 37
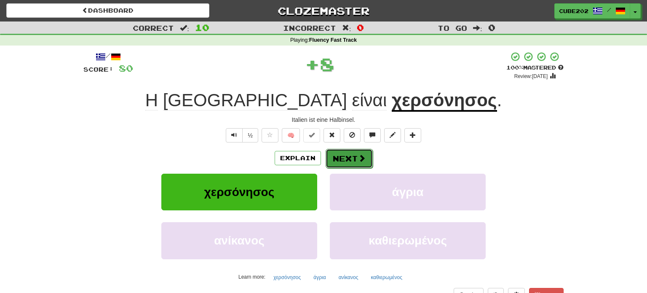
click at [353, 156] on button "Next" at bounding box center [348, 158] width 47 height 19
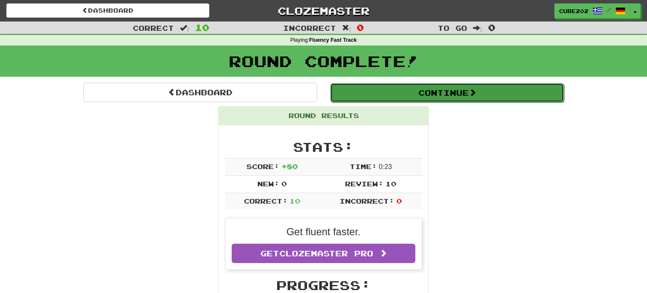
click at [378, 91] on button "Continue" at bounding box center [447, 92] width 234 height 19
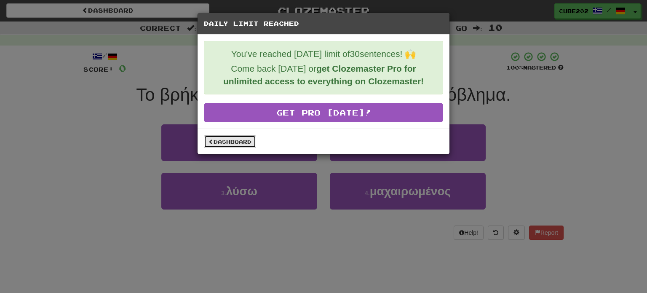
click at [240, 142] on link "Dashboard" at bounding box center [230, 141] width 52 height 13
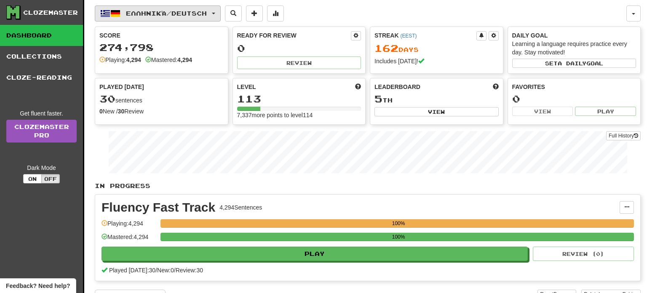
click at [201, 20] on button "Ελληνικά / Deutsch" at bounding box center [158, 13] width 126 height 16
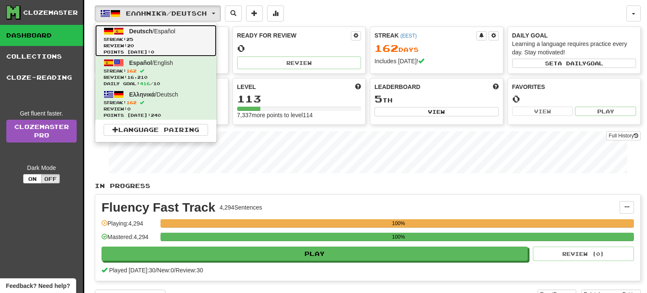
click at [185, 43] on span "Review: 20" at bounding box center [156, 46] width 104 height 6
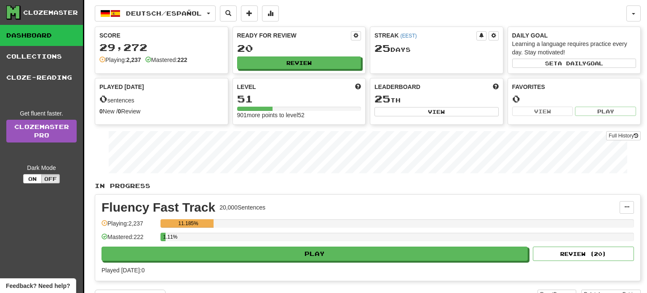
click at [327, 261] on div "Fluency Fast Track 20,000 Sentences Manage Sentences Unpin from Dashboard Playi…" at bounding box center [367, 238] width 545 height 86
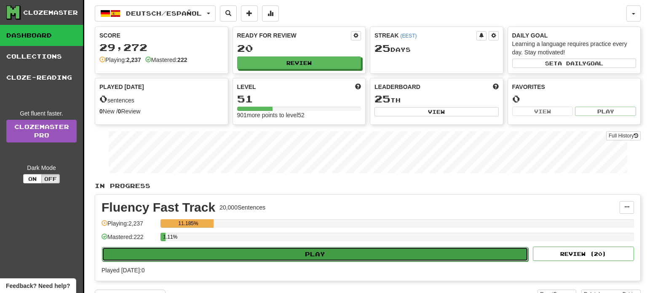
click at [333, 248] on button "Play" at bounding box center [315, 254] width 426 height 14
select select "**"
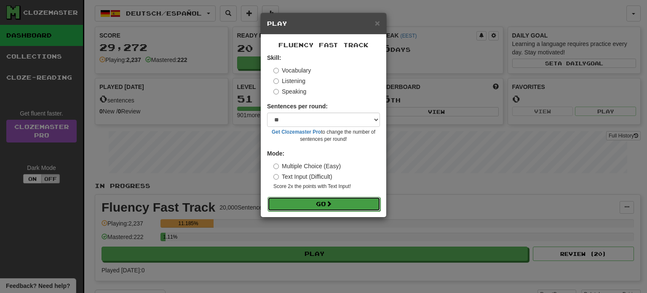
click at [320, 209] on button "Go" at bounding box center [323, 204] width 113 height 14
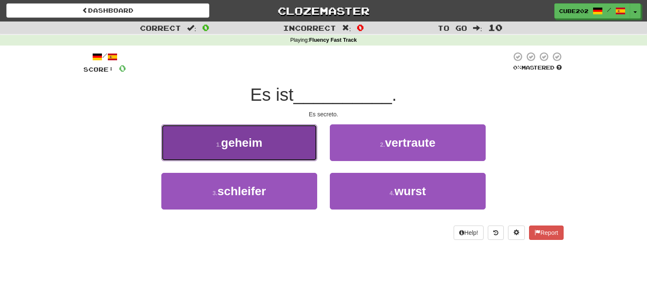
click at [292, 142] on button "1 . geheim" at bounding box center [239, 142] width 156 height 37
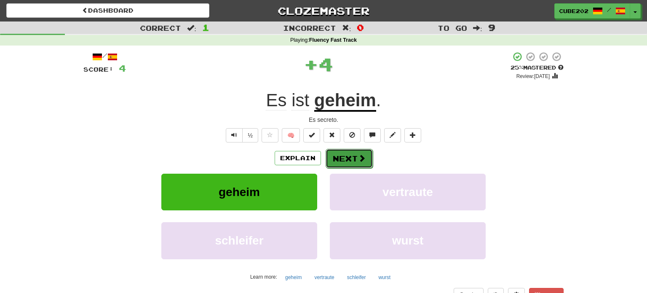
click at [344, 157] on button "Next" at bounding box center [348, 158] width 47 height 19
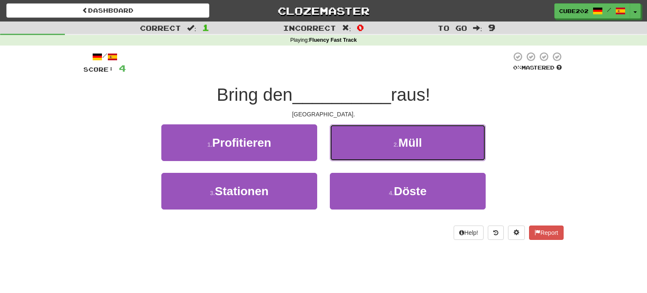
click at [373, 144] on button "2 . Müll" at bounding box center [408, 142] width 156 height 37
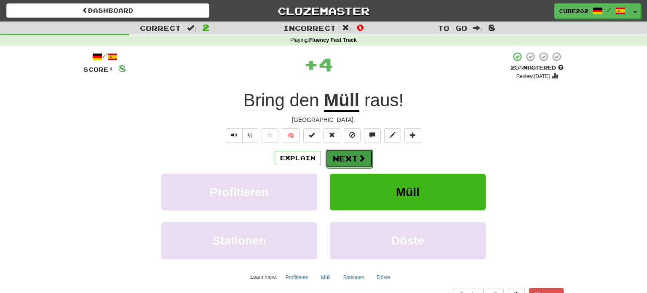
click at [352, 154] on button "Next" at bounding box center [348, 158] width 47 height 19
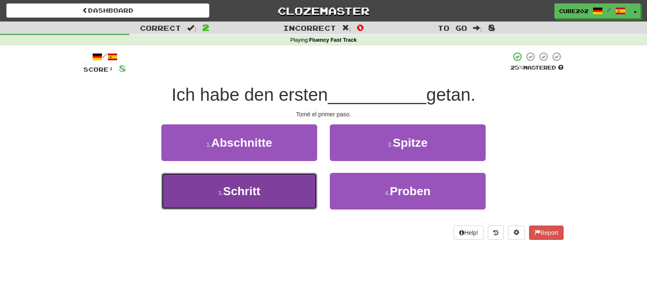
click at [292, 181] on button "3 . Schritt" at bounding box center [239, 191] width 156 height 37
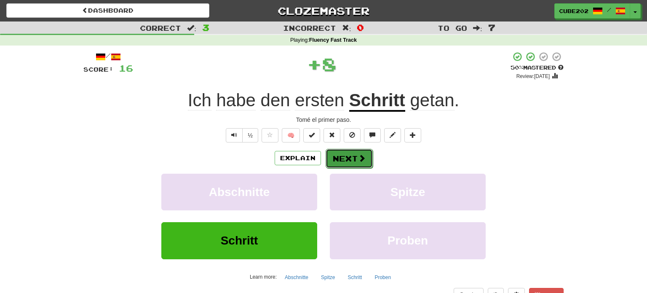
click at [346, 155] on button "Next" at bounding box center [348, 158] width 47 height 19
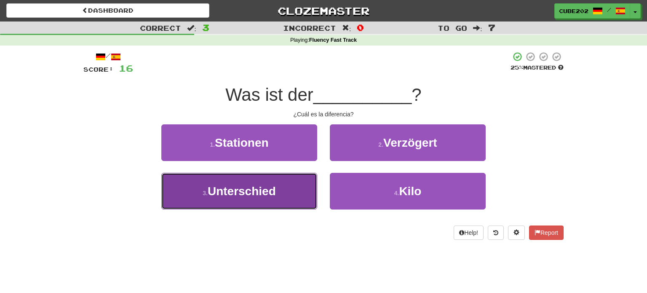
click at [297, 190] on button "3 . Unterschied" at bounding box center [239, 191] width 156 height 37
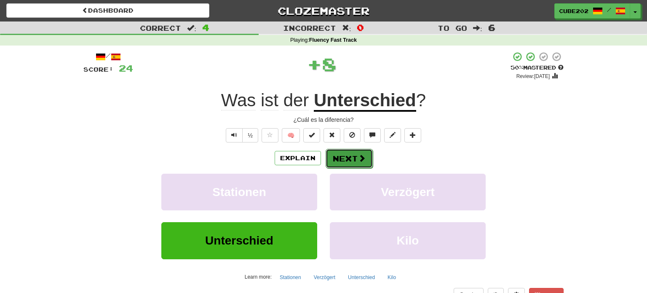
click at [347, 153] on button "Next" at bounding box center [348, 158] width 47 height 19
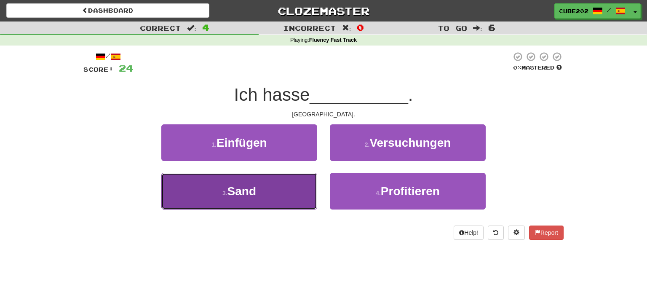
click at [294, 190] on button "3 . Sand" at bounding box center [239, 191] width 156 height 37
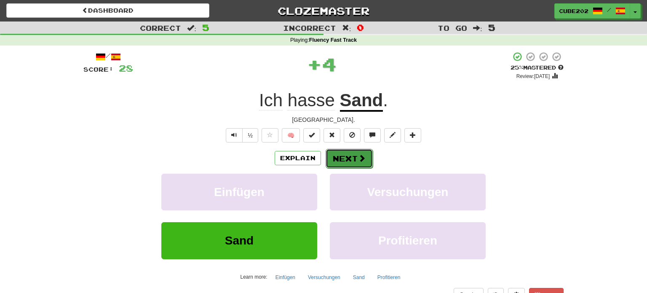
click at [353, 158] on button "Next" at bounding box center [348, 158] width 47 height 19
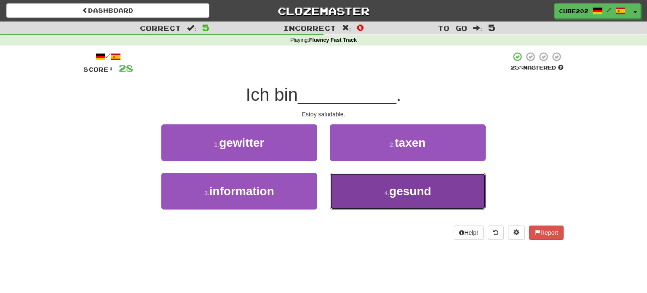
click at [395, 197] on span "gesund" at bounding box center [410, 190] width 42 height 13
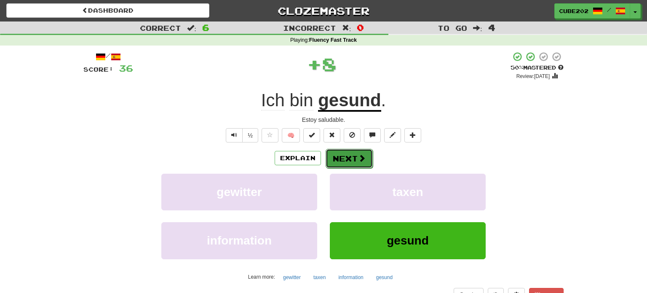
click at [352, 159] on button "Next" at bounding box center [348, 158] width 47 height 19
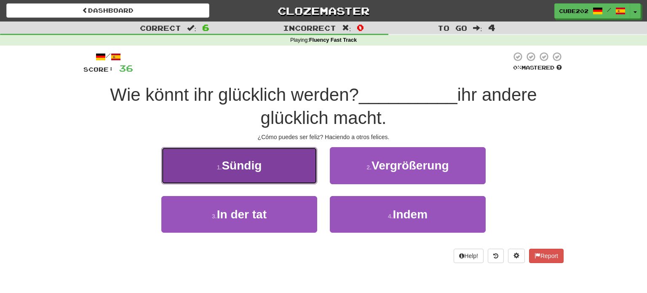
click at [265, 168] on button "1 . Sündig" at bounding box center [239, 165] width 156 height 37
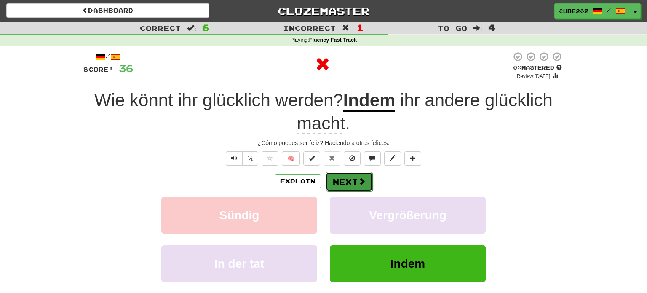
click at [344, 179] on button "Next" at bounding box center [348, 181] width 47 height 19
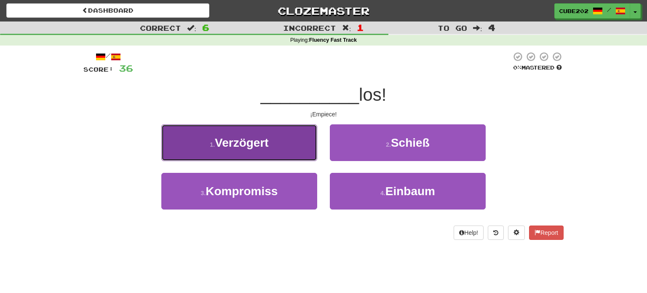
click at [296, 144] on button "1 . Verzögert" at bounding box center [239, 142] width 156 height 37
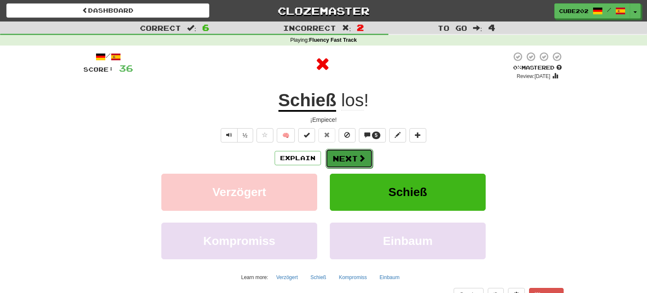
click at [350, 158] on button "Next" at bounding box center [348, 158] width 47 height 19
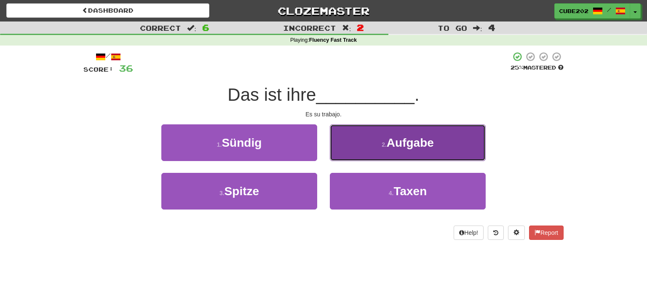
click at [372, 152] on button "2 . Aufgabe" at bounding box center [408, 142] width 156 height 37
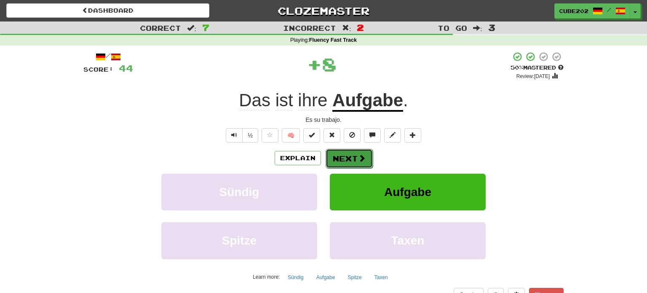
click at [348, 161] on button "Next" at bounding box center [348, 158] width 47 height 19
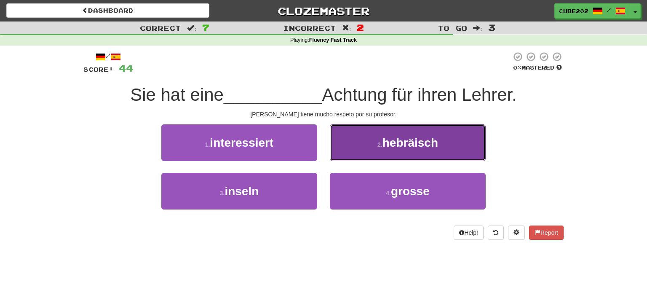
click at [387, 144] on span "hebräisch" at bounding box center [410, 142] width 56 height 13
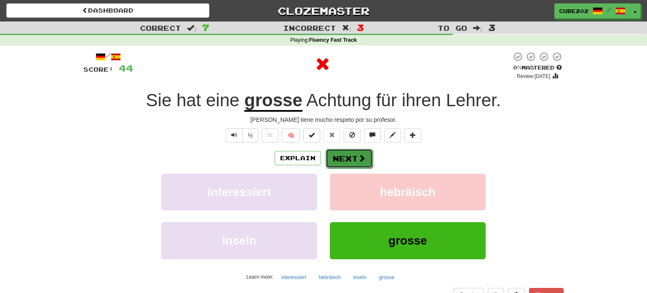
click at [341, 156] on button "Next" at bounding box center [348, 158] width 47 height 19
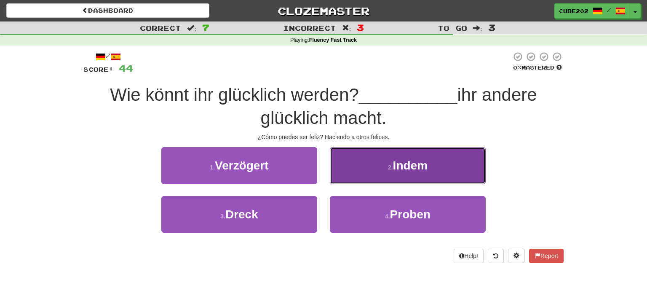
click at [374, 161] on button "2 . Indem" at bounding box center [408, 165] width 156 height 37
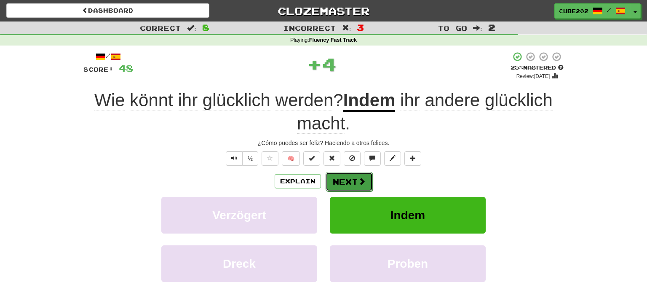
click at [351, 179] on button "Next" at bounding box center [348, 181] width 47 height 19
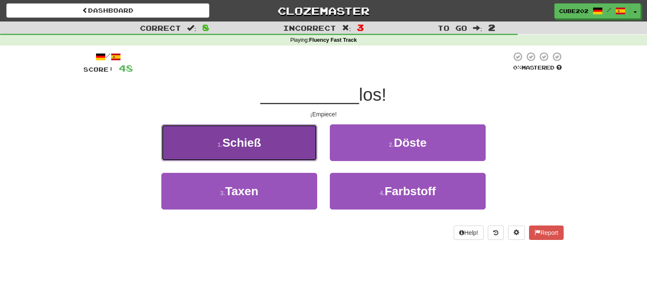
click at [281, 139] on button "1 . Schieß" at bounding box center [239, 142] width 156 height 37
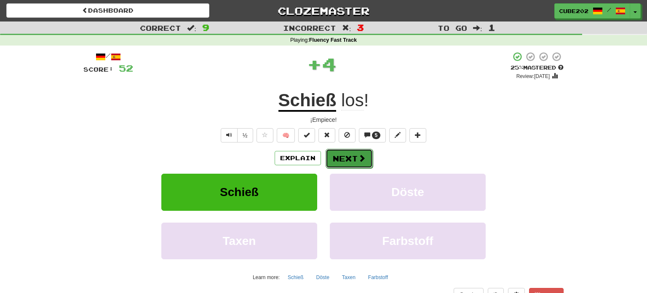
click at [343, 157] on button "Next" at bounding box center [348, 158] width 47 height 19
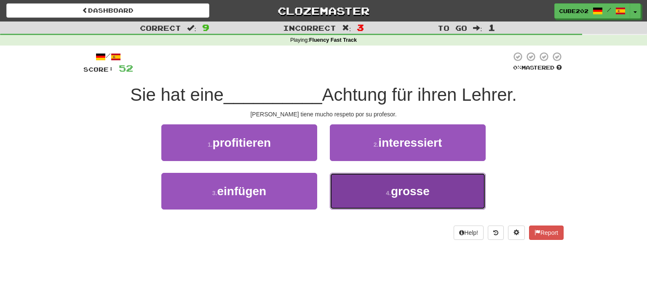
click at [383, 192] on button "4 . grosse" at bounding box center [408, 191] width 156 height 37
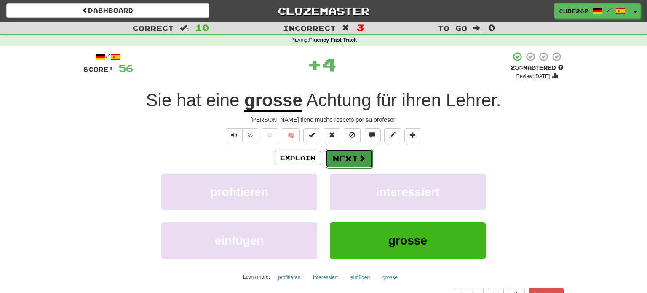
click at [348, 156] on button "Next" at bounding box center [348, 158] width 47 height 19
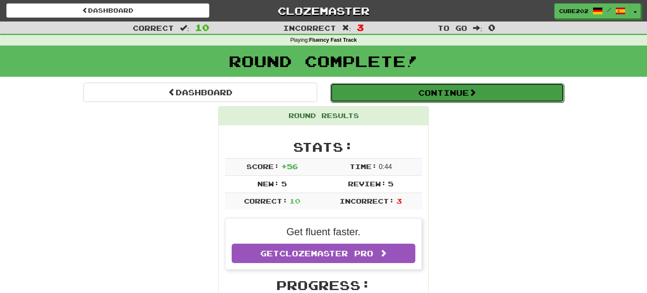
click at [368, 97] on button "Continue" at bounding box center [447, 92] width 234 height 19
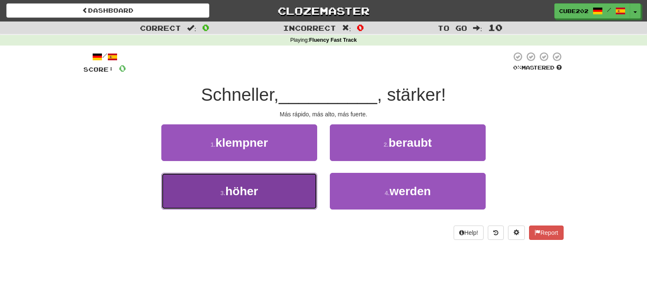
click at [286, 189] on button "3 . höher" at bounding box center [239, 191] width 156 height 37
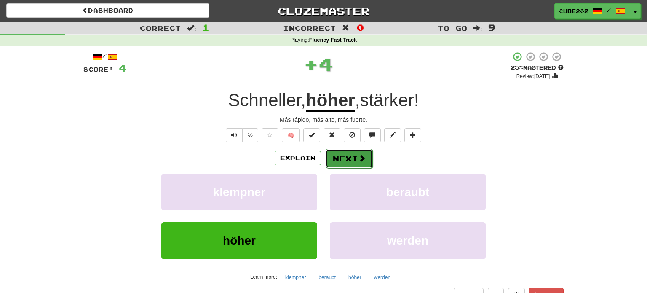
click at [346, 155] on button "Next" at bounding box center [348, 158] width 47 height 19
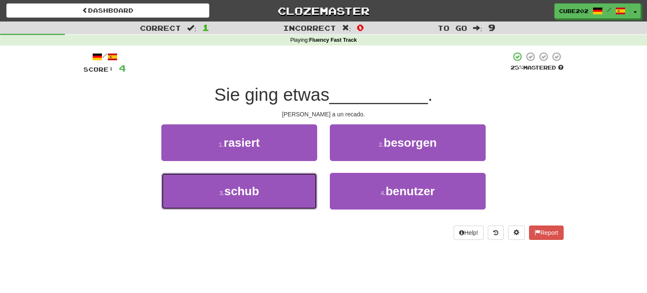
click at [290, 181] on button "3 . schub" at bounding box center [239, 191] width 156 height 37
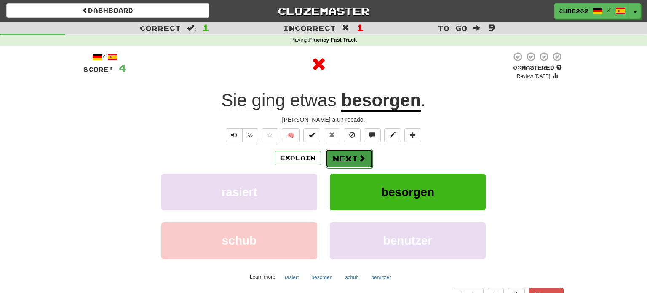
click at [342, 158] on button "Next" at bounding box center [348, 158] width 47 height 19
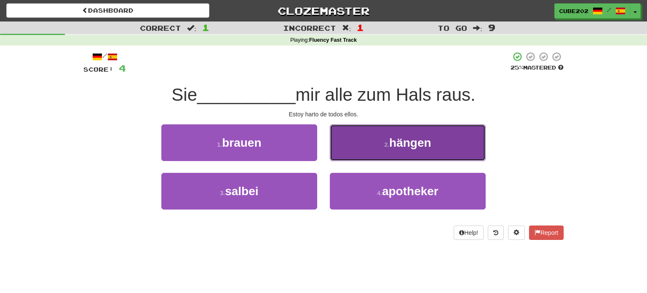
click at [373, 140] on button "2 . hängen" at bounding box center [408, 142] width 156 height 37
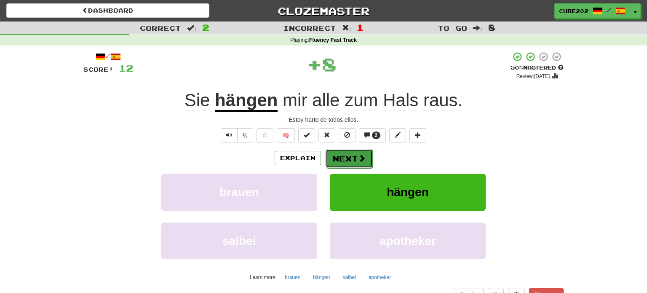
click at [343, 152] on button "Next" at bounding box center [348, 158] width 47 height 19
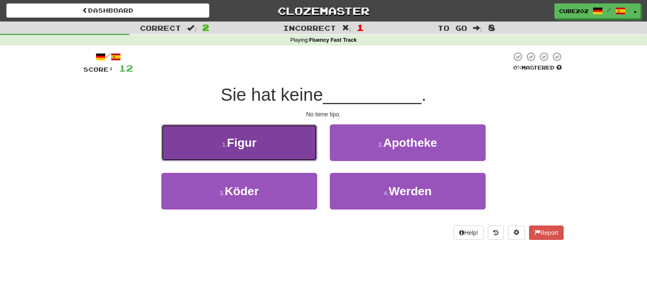
click at [310, 136] on button "1 . Figur" at bounding box center [239, 142] width 156 height 37
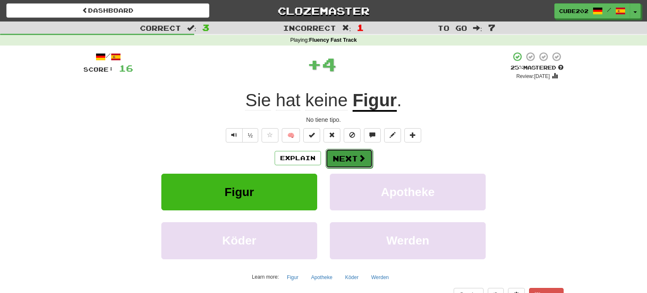
click at [354, 154] on button "Next" at bounding box center [348, 158] width 47 height 19
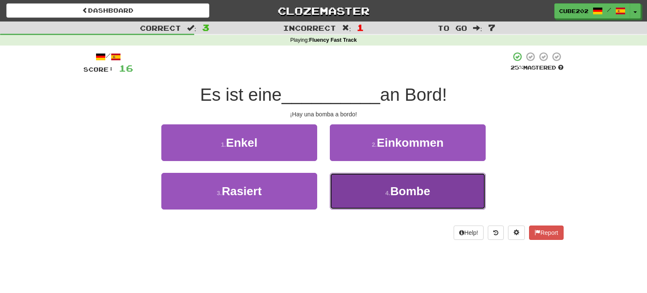
click at [390, 197] on button "4 . Bombe" at bounding box center [408, 191] width 156 height 37
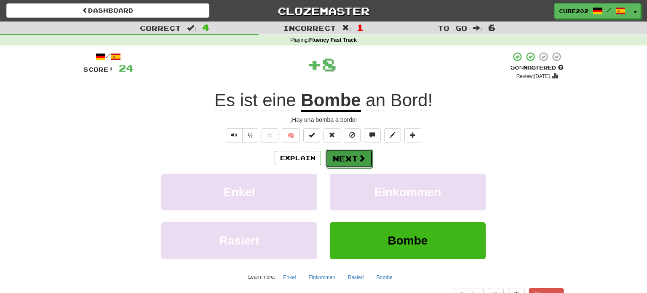
click at [352, 156] on button "Next" at bounding box center [348, 158] width 47 height 19
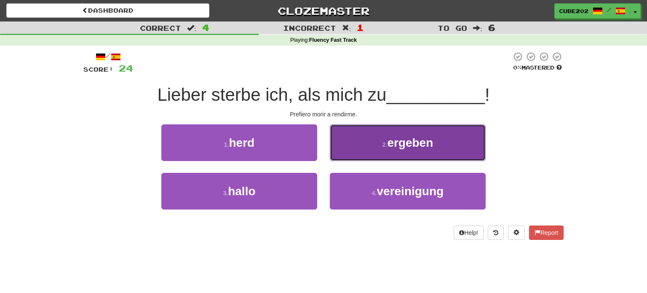
click at [373, 141] on button "2 . ergeben" at bounding box center [408, 142] width 156 height 37
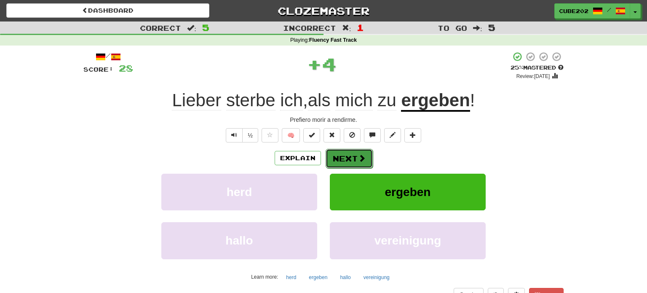
click at [349, 160] on button "Next" at bounding box center [348, 158] width 47 height 19
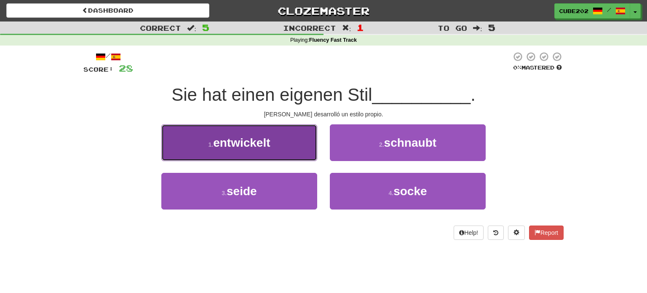
click at [309, 143] on button "1 . entwickelt" at bounding box center [239, 142] width 156 height 37
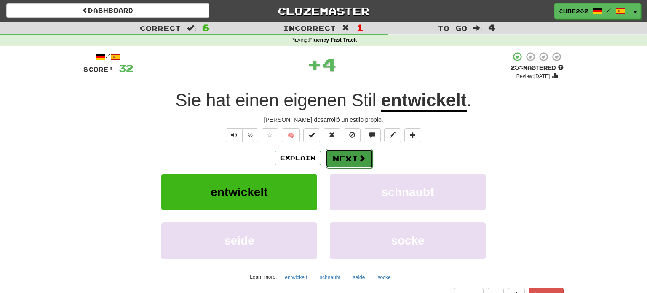
click at [348, 157] on button "Next" at bounding box center [348, 158] width 47 height 19
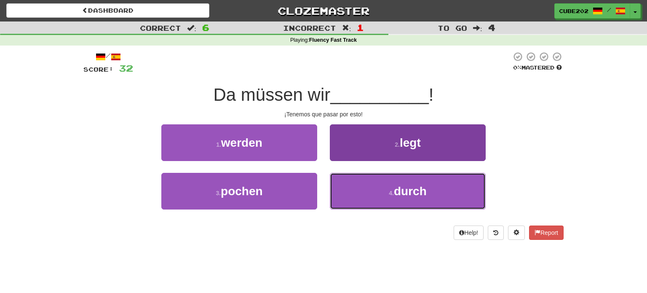
click at [366, 188] on button "4 . durch" at bounding box center [408, 191] width 156 height 37
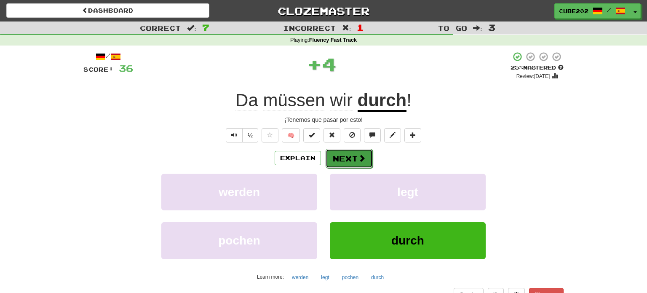
click at [349, 156] on button "Next" at bounding box center [348, 158] width 47 height 19
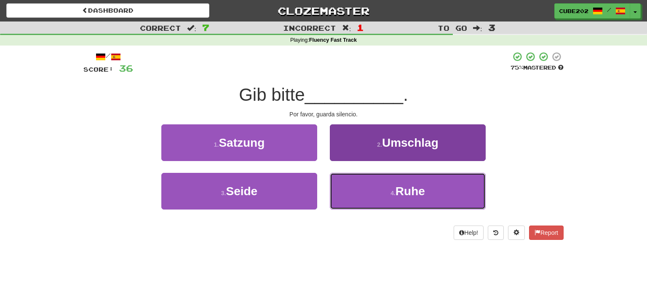
click at [388, 194] on button "4 . Ruhe" at bounding box center [408, 191] width 156 height 37
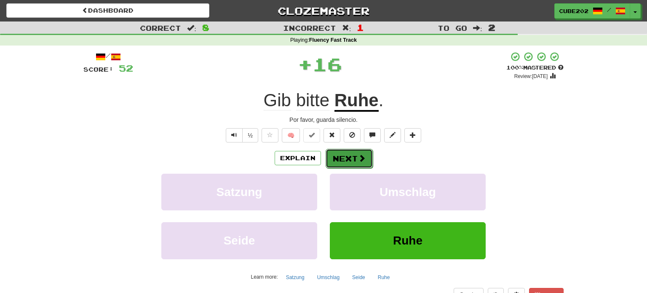
click at [352, 155] on button "Next" at bounding box center [348, 158] width 47 height 19
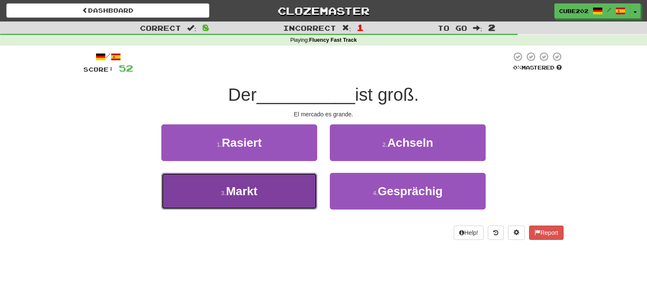
click at [288, 191] on button "3 . Markt" at bounding box center [239, 191] width 156 height 37
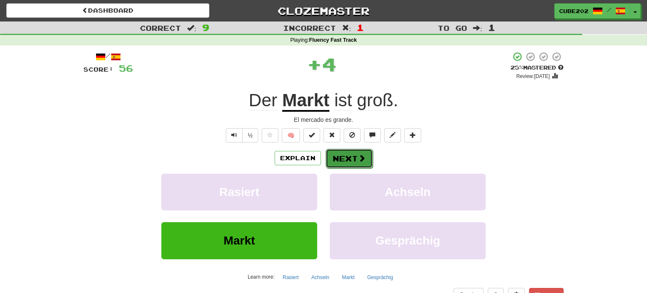
click at [350, 154] on button "Next" at bounding box center [348, 158] width 47 height 19
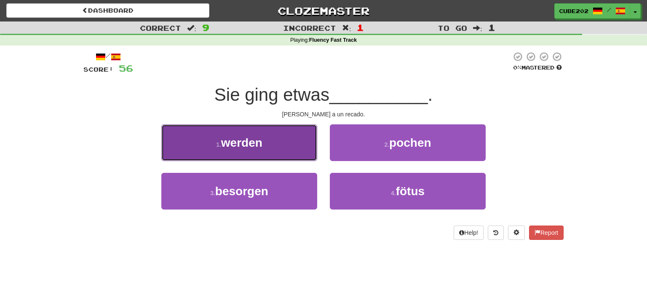
click at [305, 140] on button "1 . werden" at bounding box center [239, 142] width 156 height 37
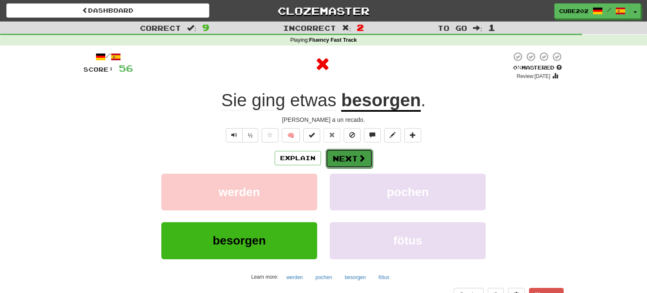
click at [351, 160] on button "Next" at bounding box center [348, 158] width 47 height 19
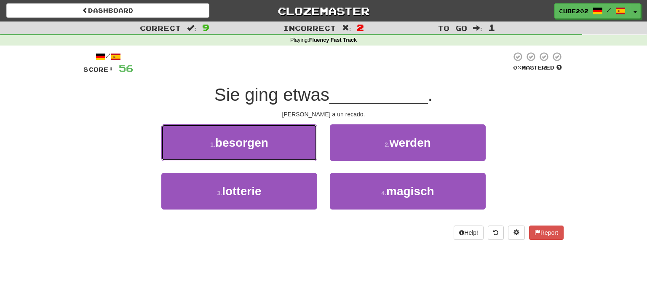
click at [297, 147] on button "1 . besorgen" at bounding box center [239, 142] width 156 height 37
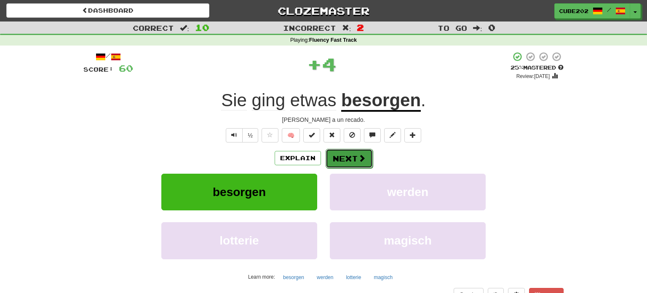
click at [353, 156] on button "Next" at bounding box center [348, 158] width 47 height 19
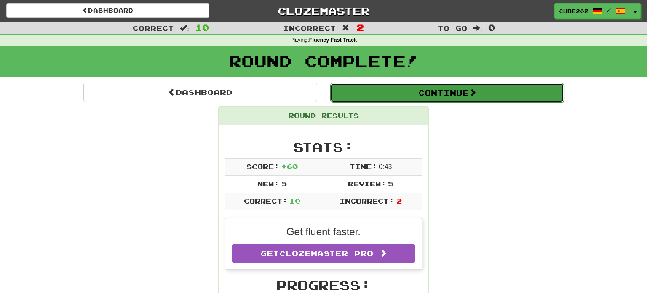
click at [374, 90] on button "Continue" at bounding box center [447, 92] width 234 height 19
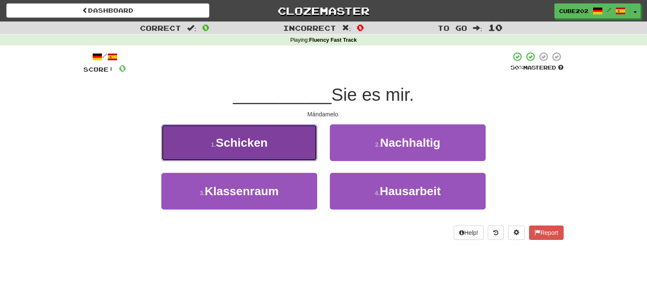
click at [292, 144] on button "1 . Schicken" at bounding box center [239, 142] width 156 height 37
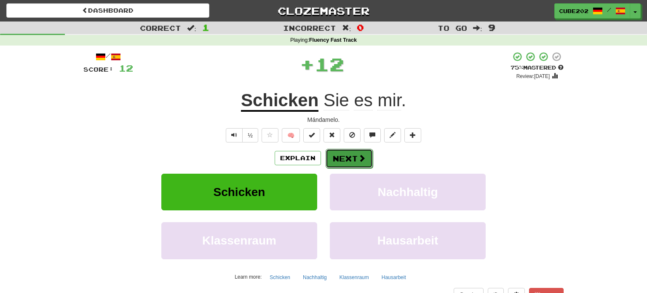
click at [356, 154] on button "Next" at bounding box center [348, 158] width 47 height 19
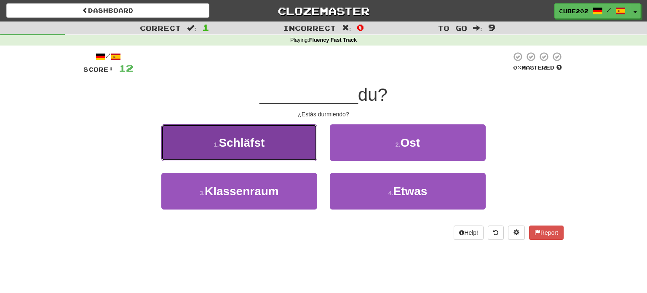
click at [299, 143] on button "1 . Schläfst" at bounding box center [239, 142] width 156 height 37
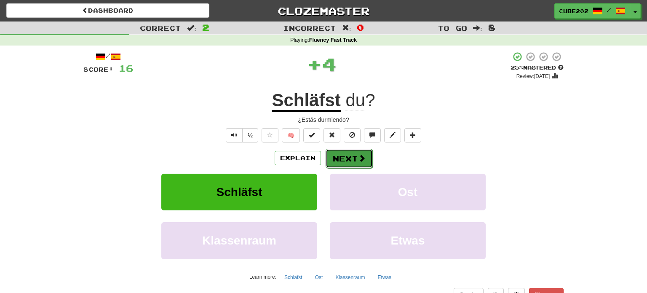
click at [350, 158] on button "Next" at bounding box center [348, 158] width 47 height 19
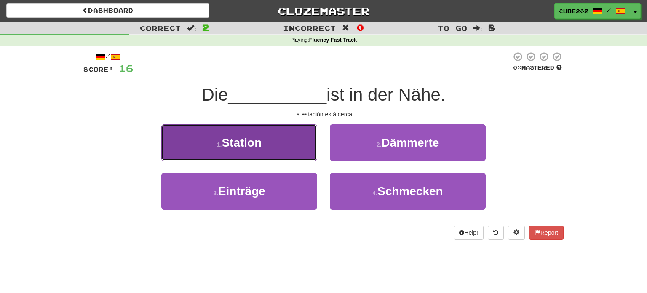
click at [294, 149] on button "1 . Station" at bounding box center [239, 142] width 156 height 37
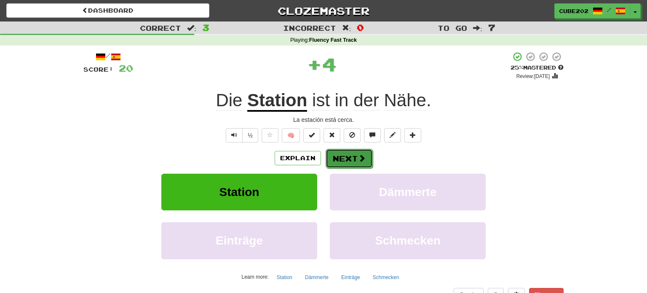
click at [355, 157] on button "Next" at bounding box center [348, 158] width 47 height 19
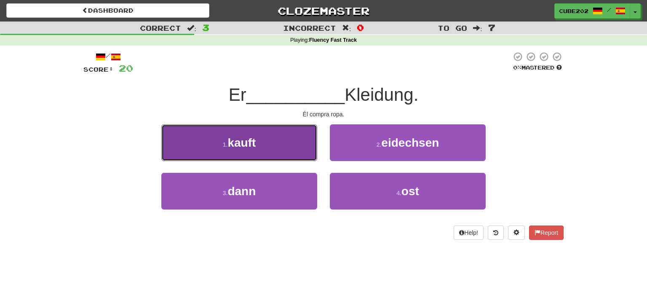
click at [290, 139] on button "1 . kauft" at bounding box center [239, 142] width 156 height 37
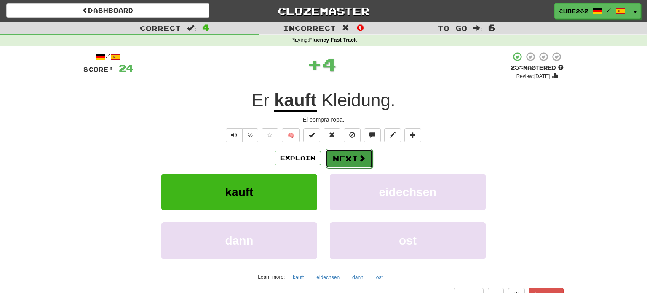
click at [346, 155] on button "Next" at bounding box center [348, 158] width 47 height 19
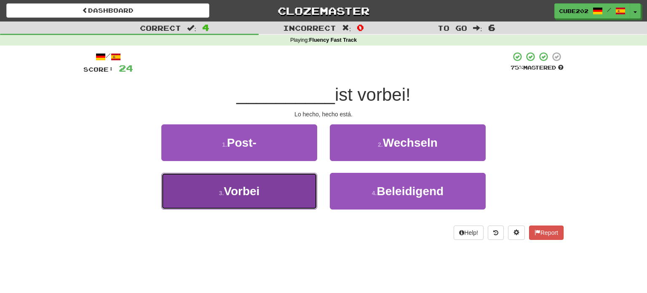
click at [296, 190] on button "3 . Vorbei" at bounding box center [239, 191] width 156 height 37
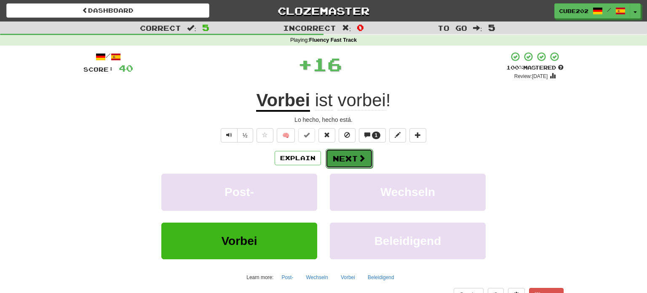
click at [349, 158] on button "Next" at bounding box center [348, 158] width 47 height 19
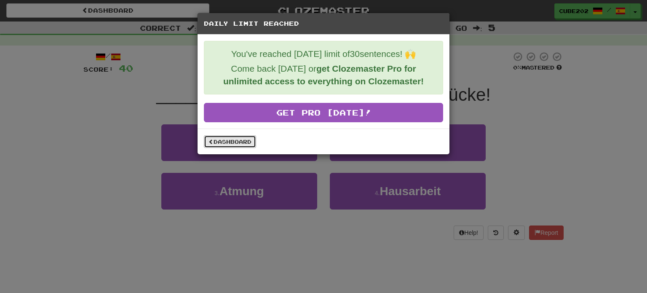
click at [244, 141] on link "Dashboard" at bounding box center [230, 141] width 52 height 13
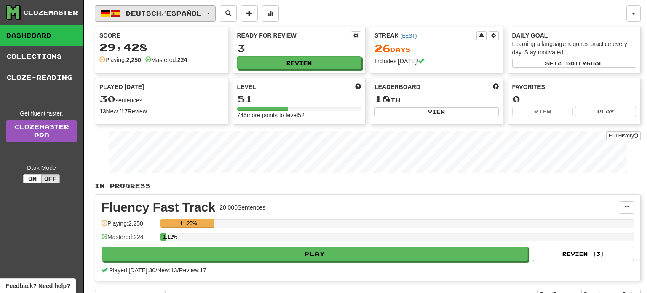
click at [186, 11] on span "Deutsch / Español" at bounding box center [164, 13] width 76 height 7
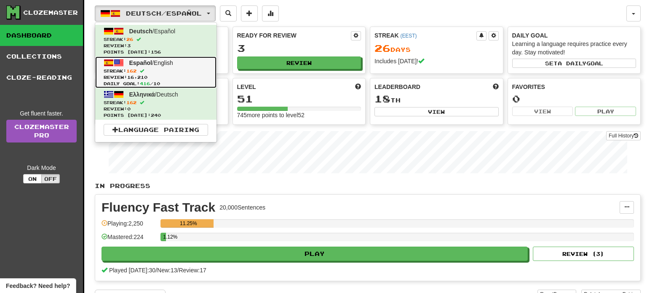
click at [154, 78] on span "Review: 16,210" at bounding box center [156, 77] width 104 height 6
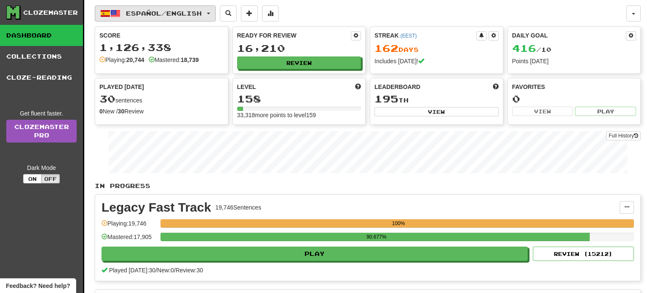
click at [202, 12] on span "Español / English" at bounding box center [164, 13] width 76 height 7
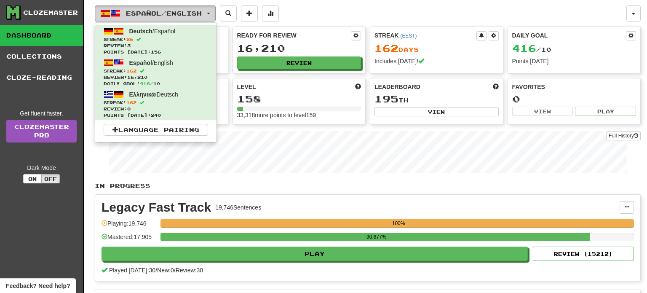
click at [202, 12] on span "Español / English" at bounding box center [164, 13] width 76 height 7
